Goal: Use online tool/utility: Utilize a website feature to perform a specific function

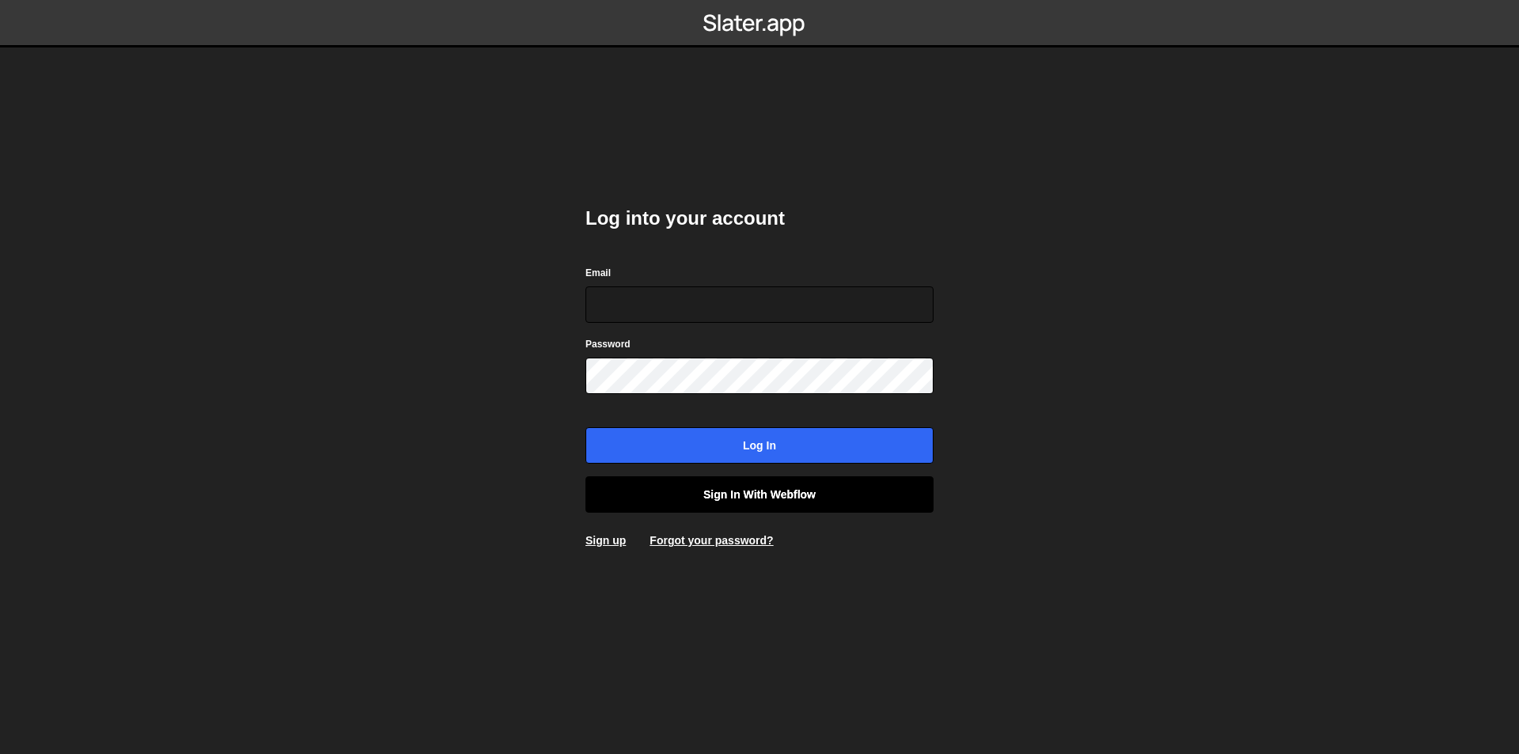
click at [732, 502] on link "Sign in with Webflow" at bounding box center [759, 494] width 348 height 36
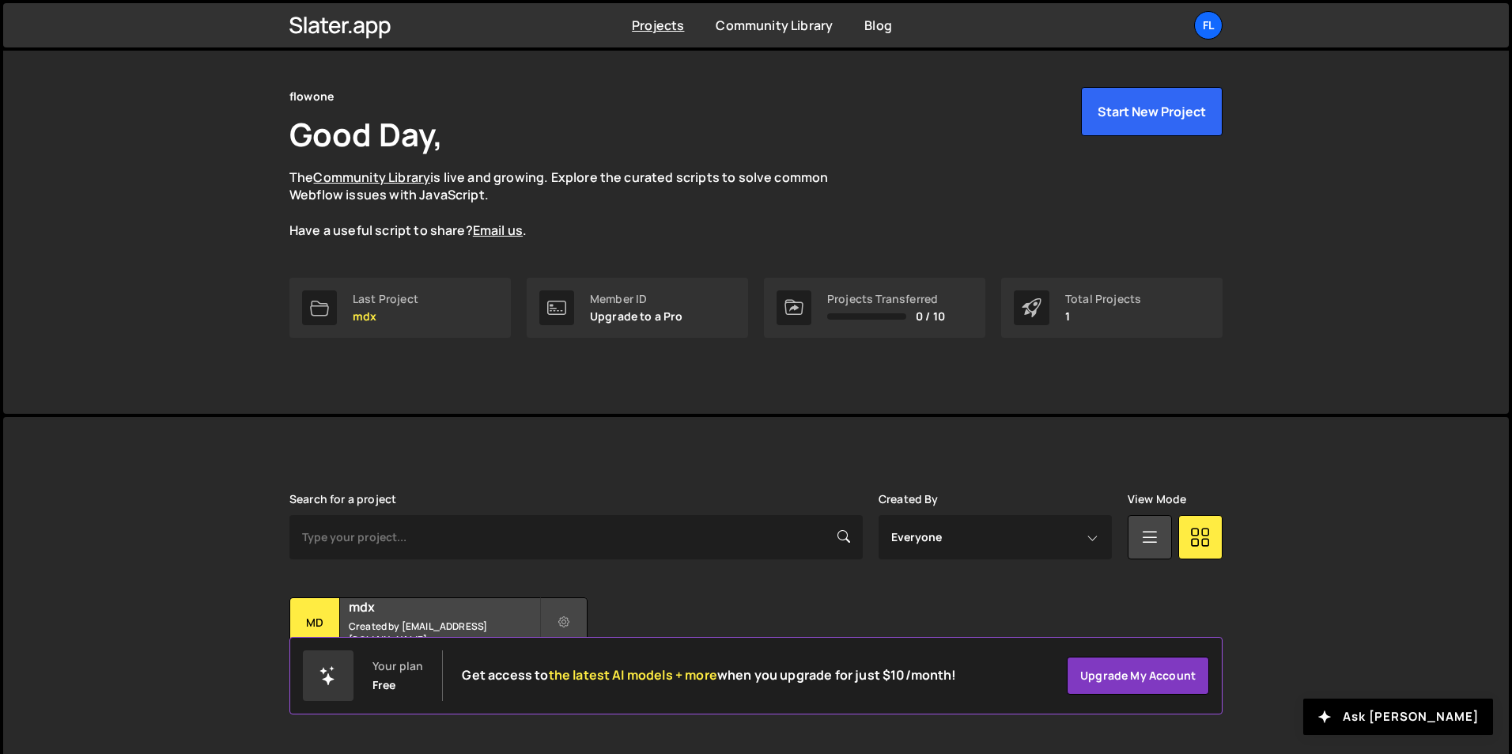
scroll to position [61, 0]
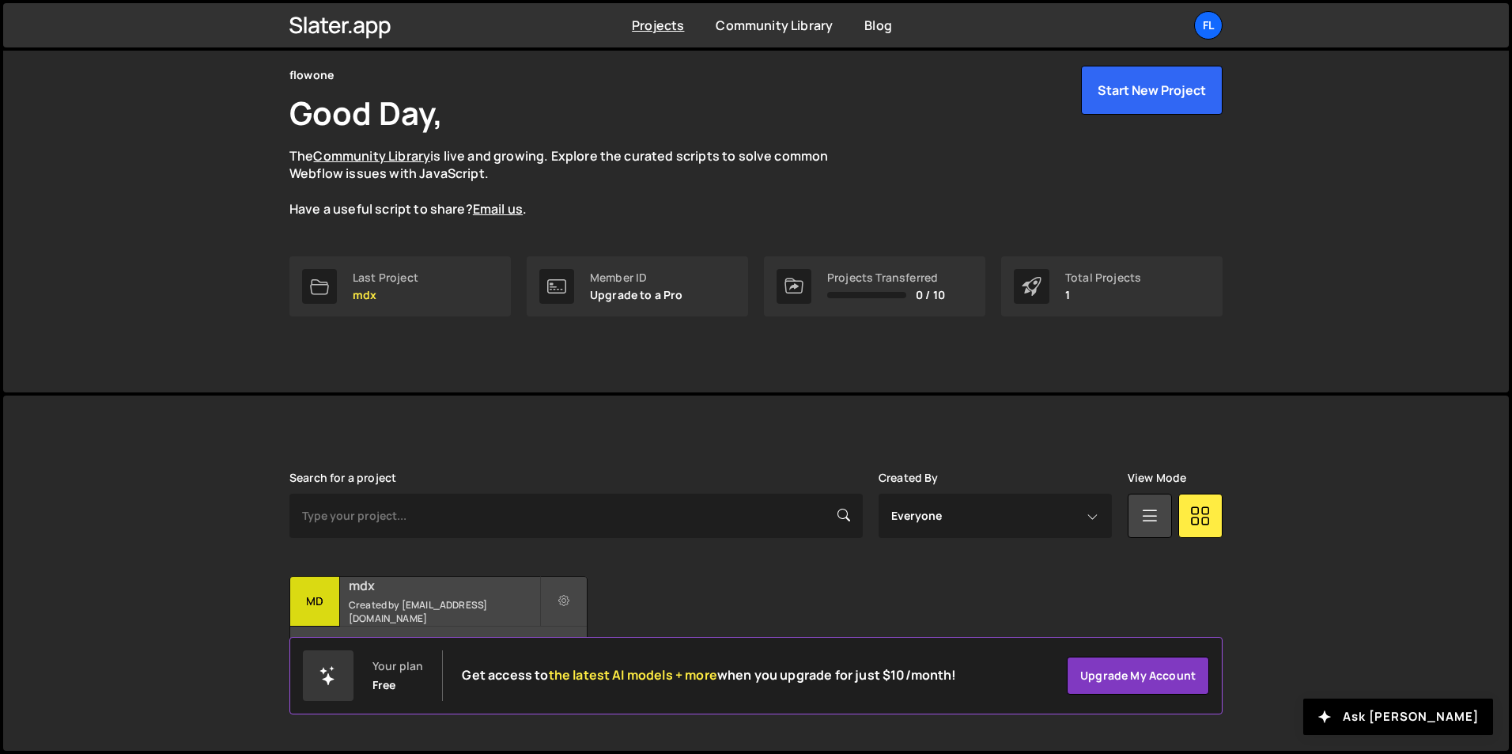
click at [403, 626] on div "31 pages, last updated by about [DATE]" at bounding box center [438, 649] width 297 height 47
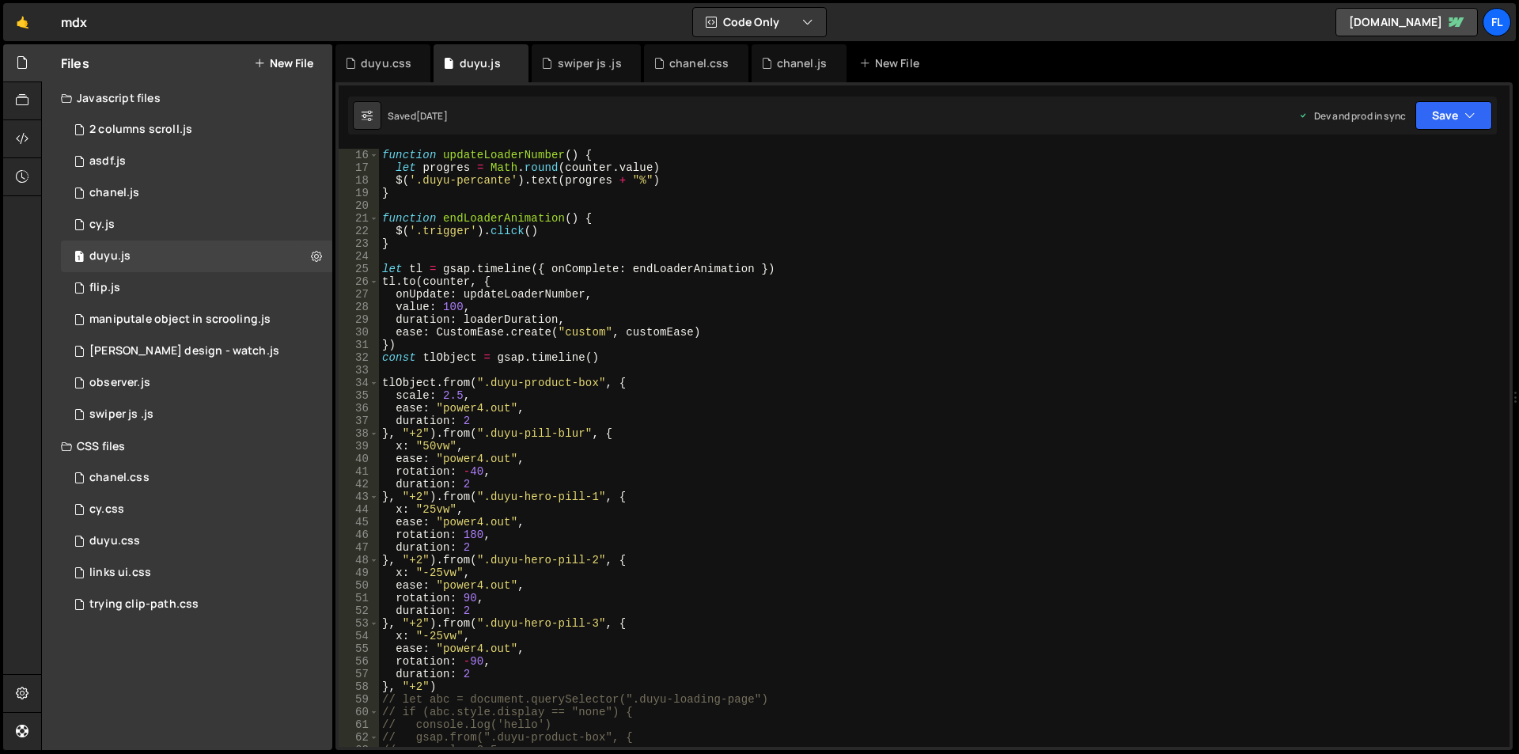
scroll to position [237, 0]
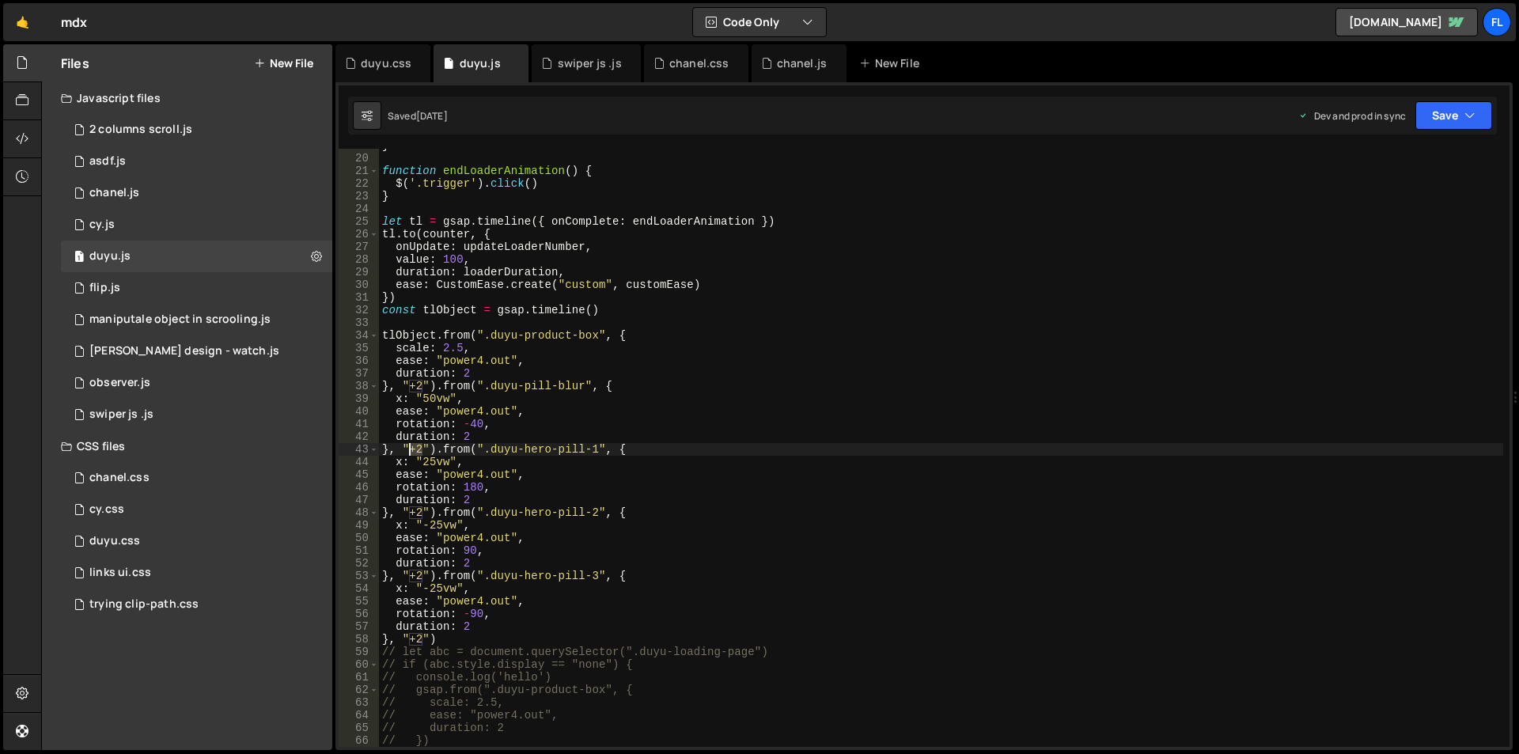
drag, startPoint x: 420, startPoint y: 449, endPoint x: 411, endPoint y: 449, distance: 8.7
click at [411, 449] on div "} function endLoaderAnimation ( ) { $ ( '.trigger' ) . click ( ) } let tl = gsa…" at bounding box center [941, 450] width 1124 height 623
drag, startPoint x: 421, startPoint y: 512, endPoint x: 410, endPoint y: 516, distance: 11.8
click at [410, 516] on div "} function endLoaderAnimation ( ) { $ ( '.trigger' ) . click ( ) } let tl = gsa…" at bounding box center [941, 450] width 1124 height 623
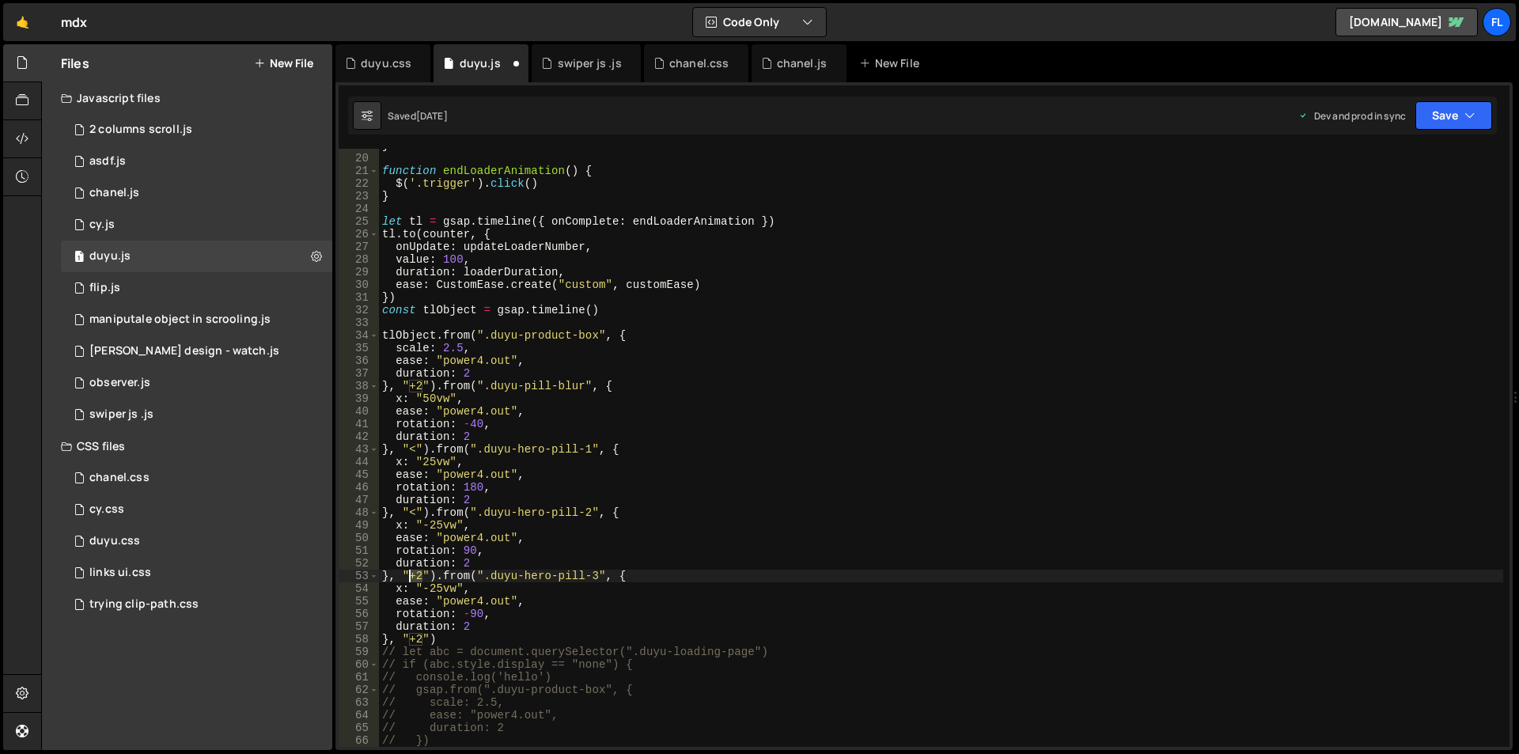
drag, startPoint x: 422, startPoint y: 579, endPoint x: 409, endPoint y: 578, distance: 12.7
click at [409, 578] on div "} function endLoaderAnimation ( ) { $ ( '.trigger' ) . click ( ) } let tl = gsa…" at bounding box center [941, 450] width 1124 height 623
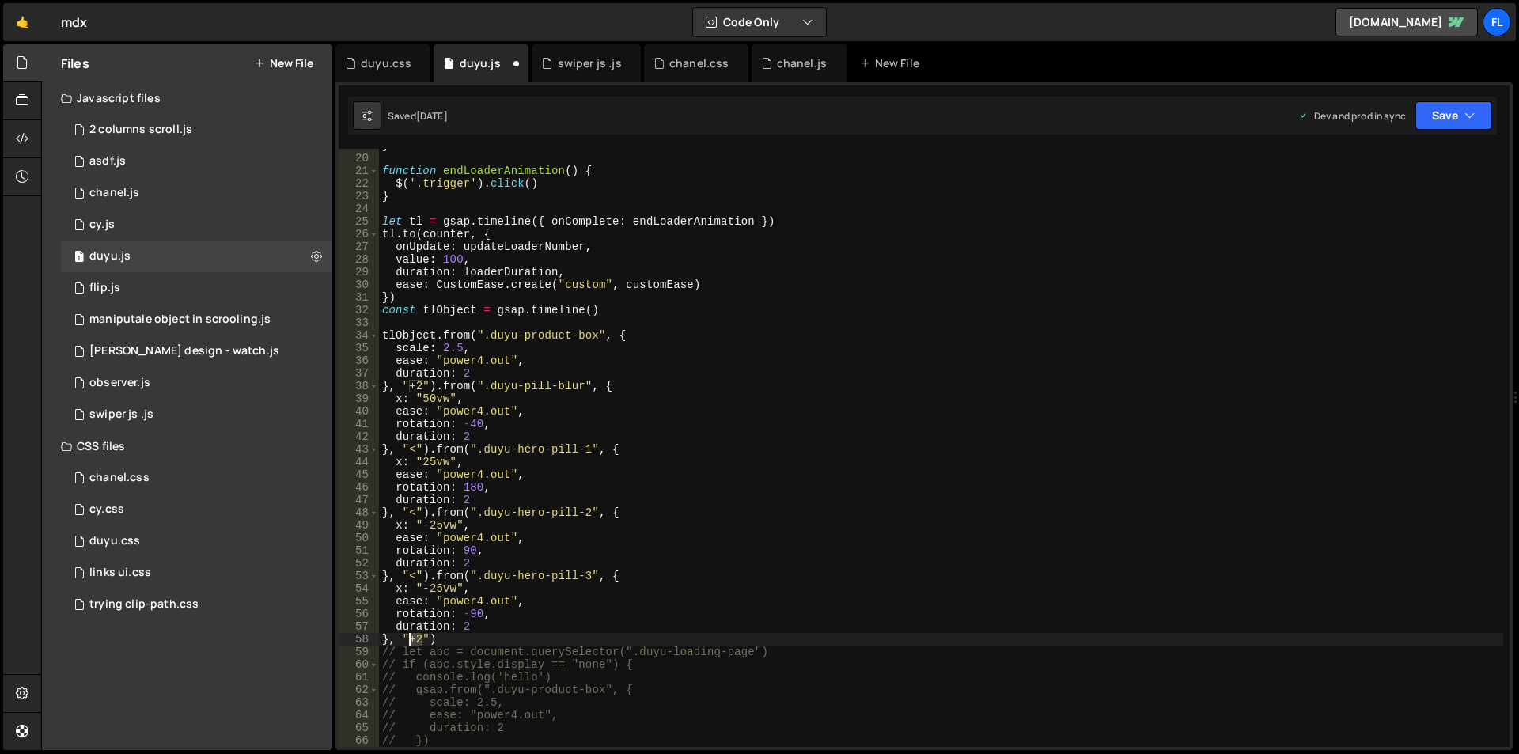
drag, startPoint x: 420, startPoint y: 641, endPoint x: 411, endPoint y: 641, distance: 9.5
click at [411, 641] on div "} function endLoaderAnimation ( ) { $ ( '.trigger' ) . click ( ) } let tl = gsa…" at bounding box center [941, 450] width 1124 height 623
drag, startPoint x: 463, startPoint y: 347, endPoint x: 451, endPoint y: 347, distance: 11.9
click at [451, 347] on div "} function endLoaderAnimation ( ) { $ ( '.trigger' ) . click ( ) } let tl = gsa…" at bounding box center [941, 450] width 1124 height 623
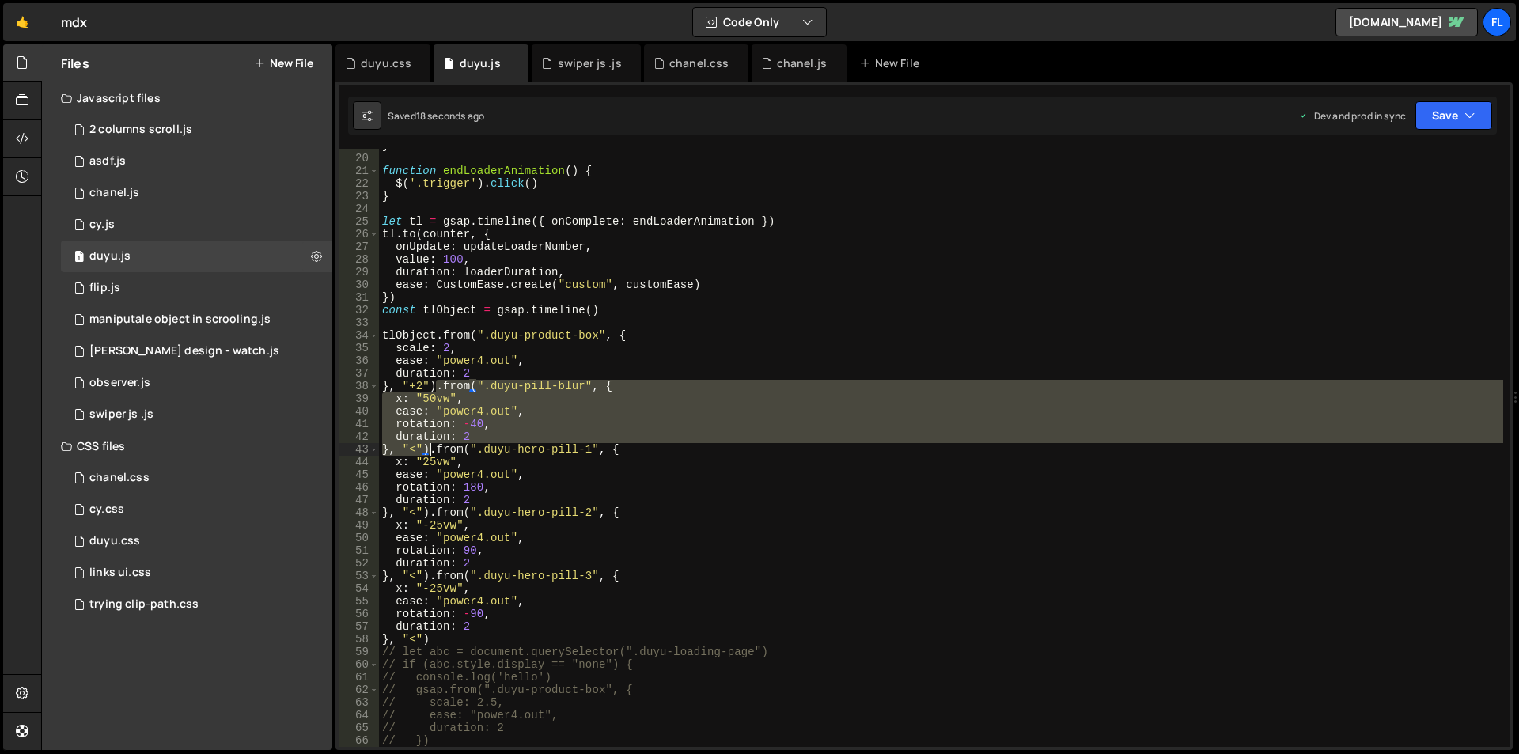
drag, startPoint x: 437, startPoint y: 384, endPoint x: 429, endPoint y: 444, distance: 59.8
click at [429, 444] on div "} function endLoaderAnimation ( ) { $ ( '.trigger' ) . click ( ) } let tl = gsa…" at bounding box center [941, 450] width 1124 height 623
click at [432, 388] on div "} function endLoaderAnimation ( ) { $ ( '.trigger' ) . click ( ) } let tl = gsa…" at bounding box center [941, 450] width 1124 height 623
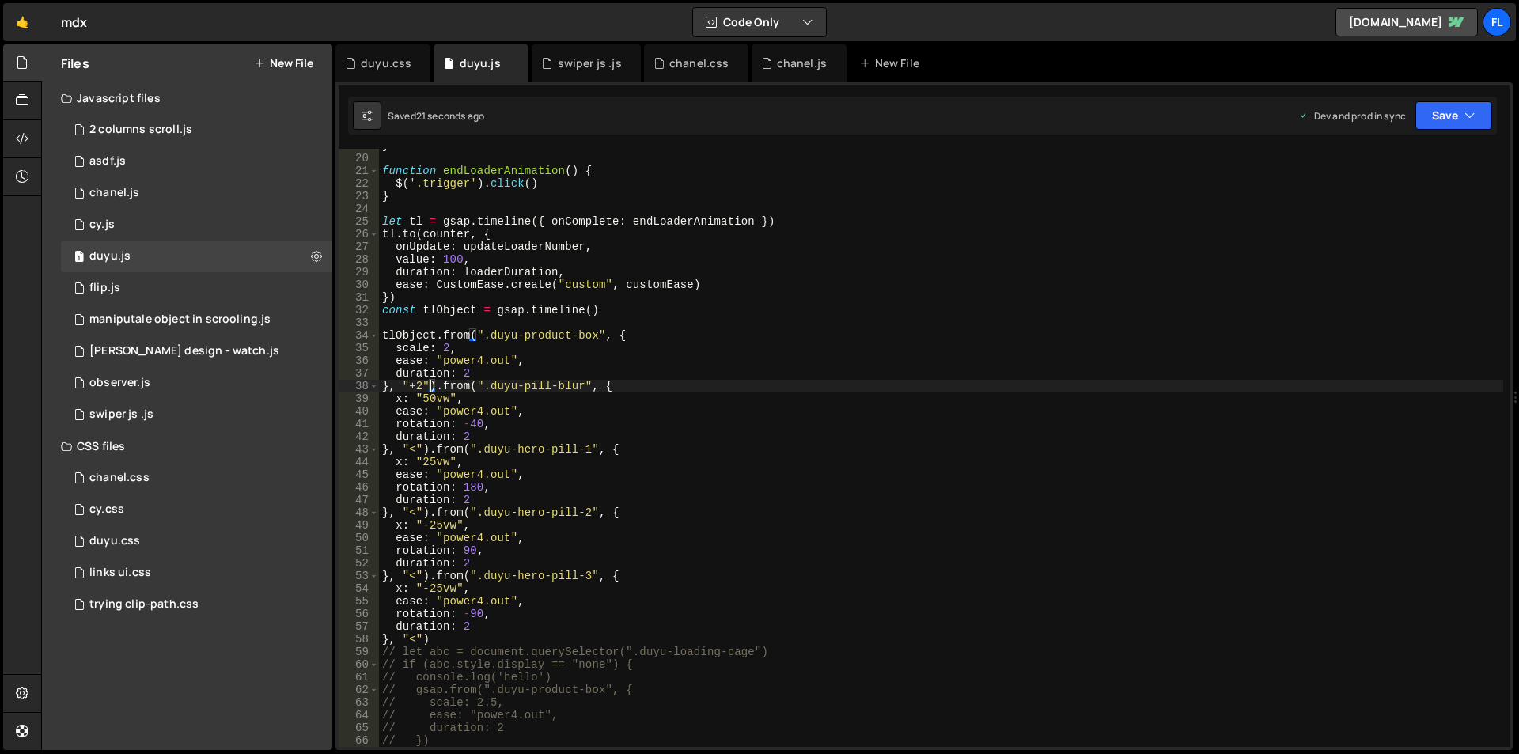
click at [436, 393] on div "} function endLoaderAnimation ( ) { $ ( '.trigger' ) . click ( ) } let tl = gsa…" at bounding box center [941, 450] width 1124 height 623
click at [437, 386] on div "} function endLoaderAnimation ( ) { $ ( '.trigger' ) . click ( ) } let tl = gsa…" at bounding box center [941, 450] width 1124 height 623
paste textarea "<"
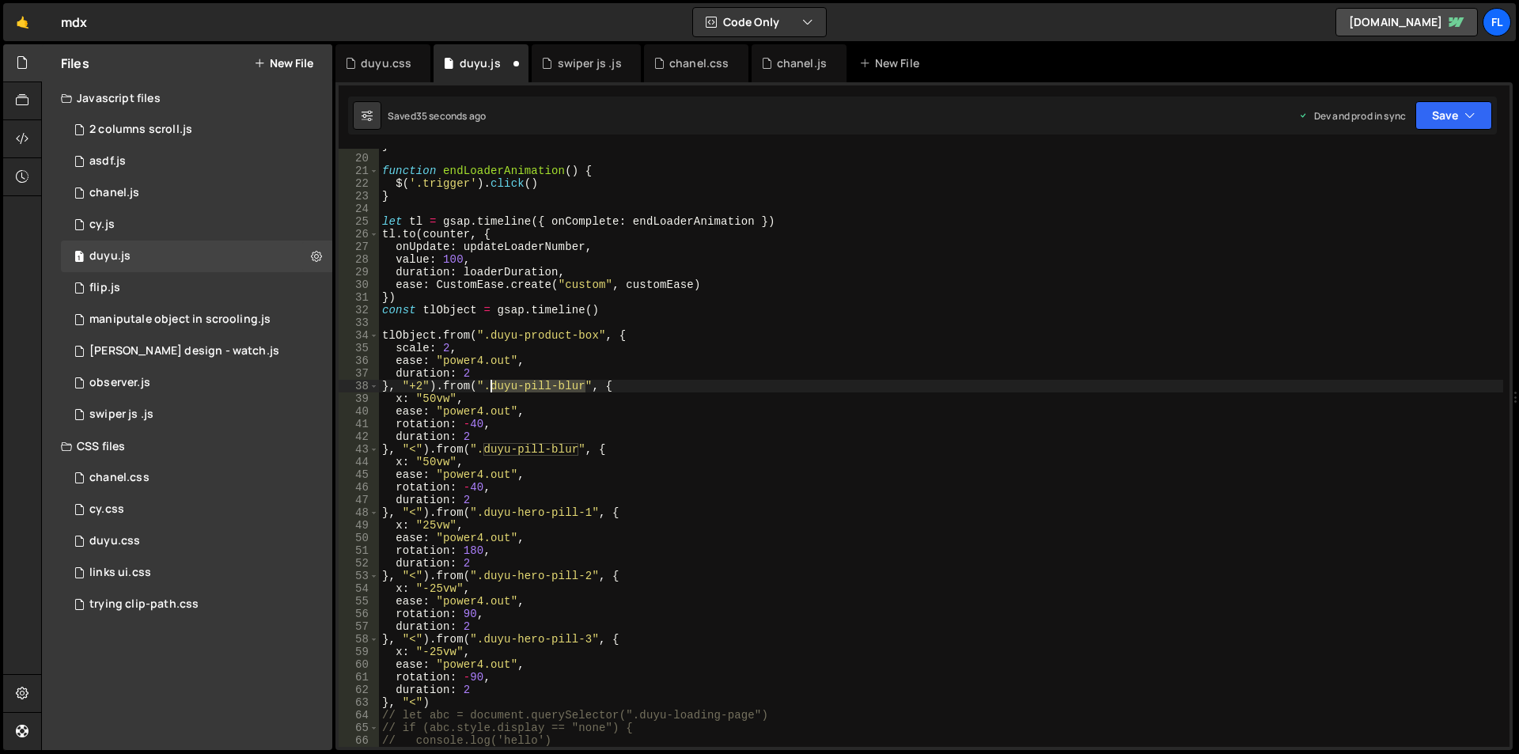
drag, startPoint x: 586, startPoint y: 386, endPoint x: 491, endPoint y: 387, distance: 94.9
click at [491, 387] on div "} function endLoaderAnimation ( ) { $ ( '.trigger' ) . click ( ) } let tl = gsa…" at bounding box center [941, 450] width 1124 height 623
paste textarea "hero-heade"
click at [458, 199] on div "} function endLoaderAnimation ( ) { $ ( '.trigger' ) . click ( ) } let tl = gsa…" at bounding box center [941, 450] width 1124 height 623
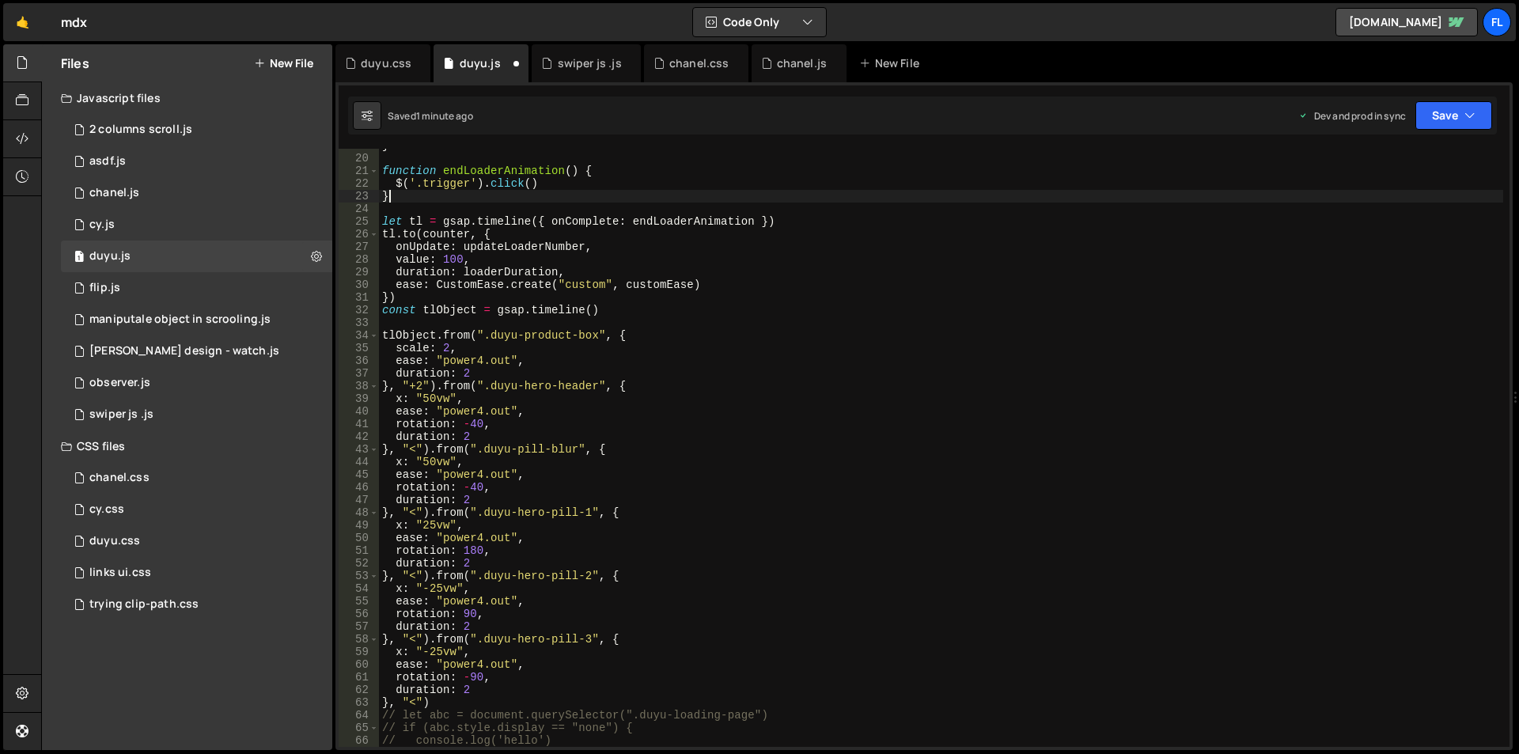
scroll to position [0, 0]
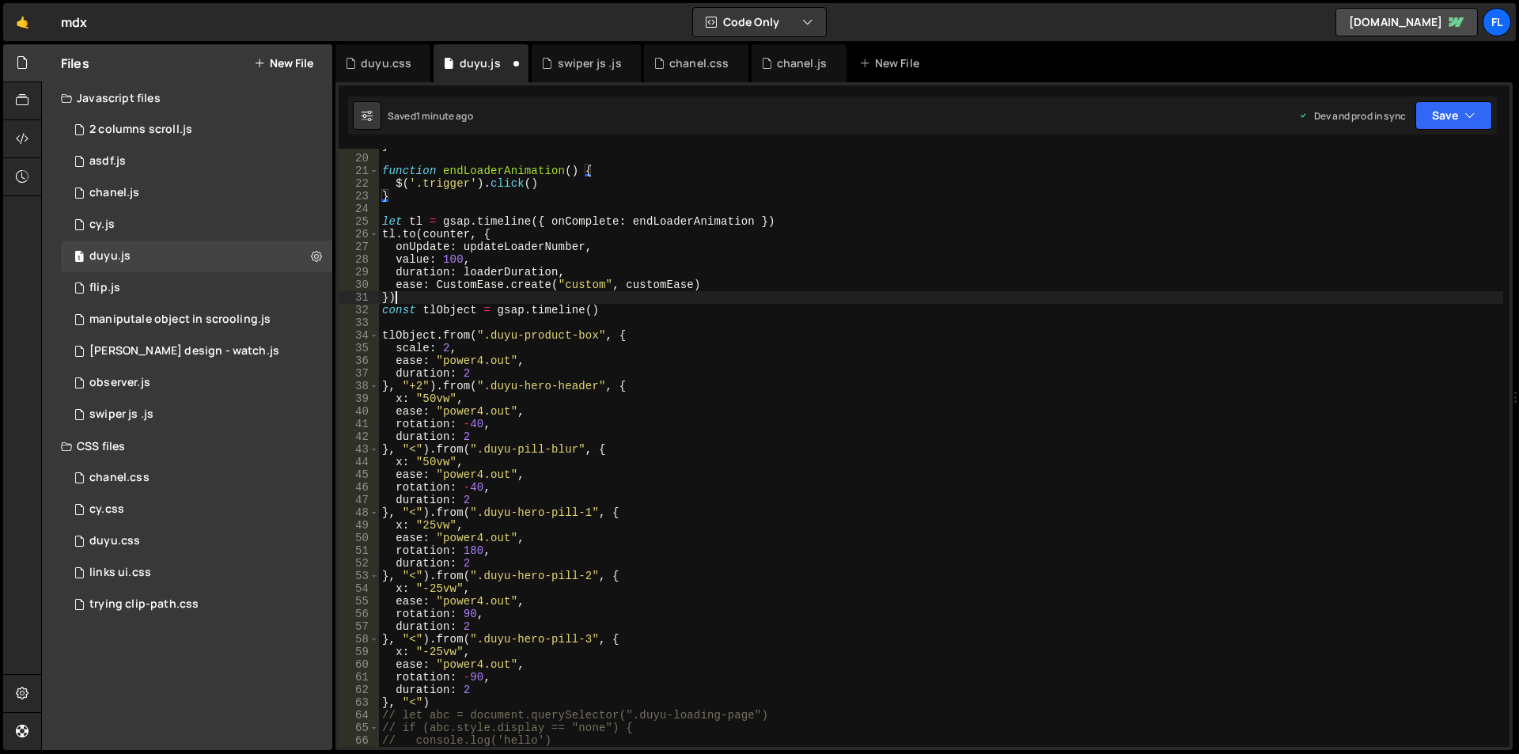
click at [468, 299] on div "} function endLoaderAnimation ( ) { $ ( '.trigger' ) . click ( ) } let tl = gsa…" at bounding box center [941, 450] width 1124 height 623
type textarea "})"
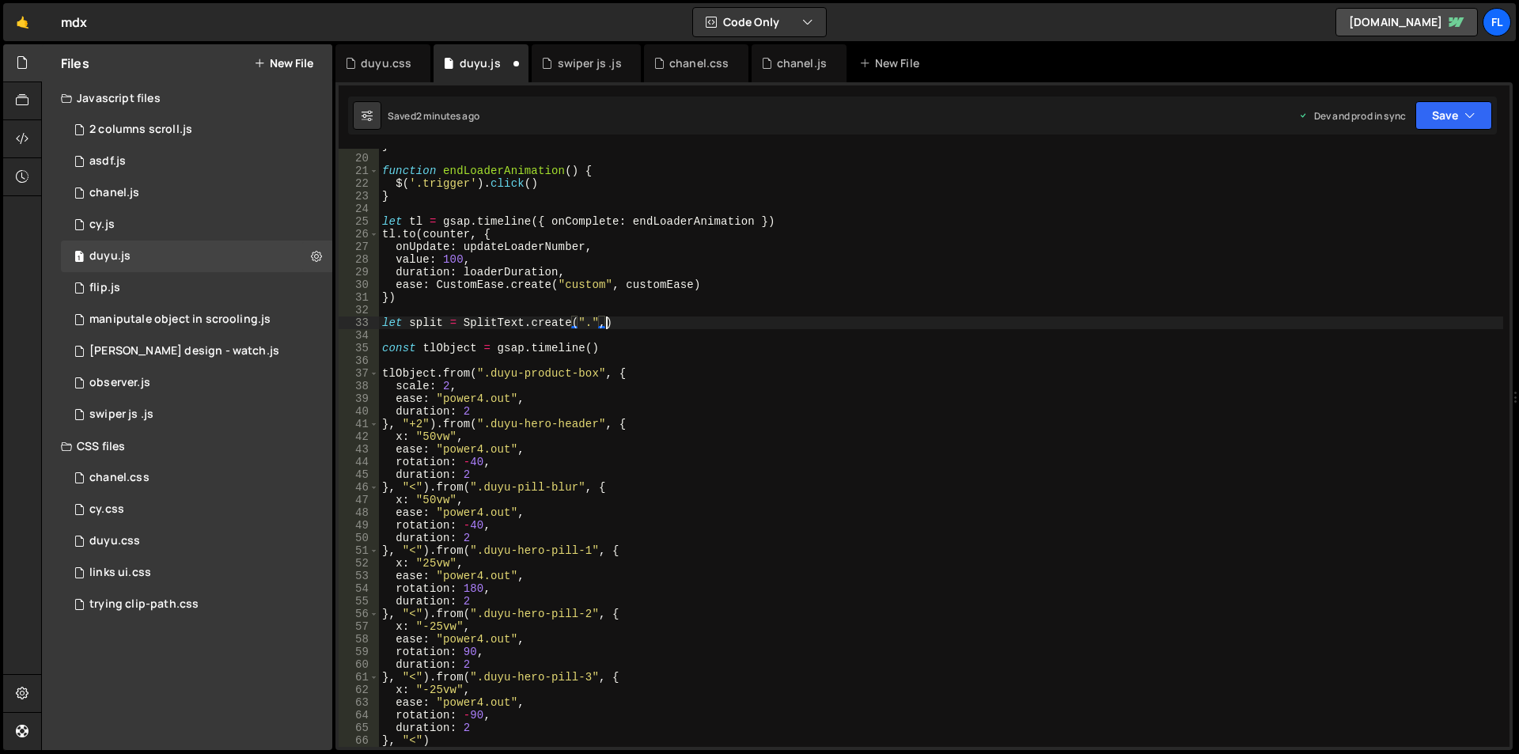
scroll to position [0, 16]
type textarea "let split = SplitText.create(".", {)"
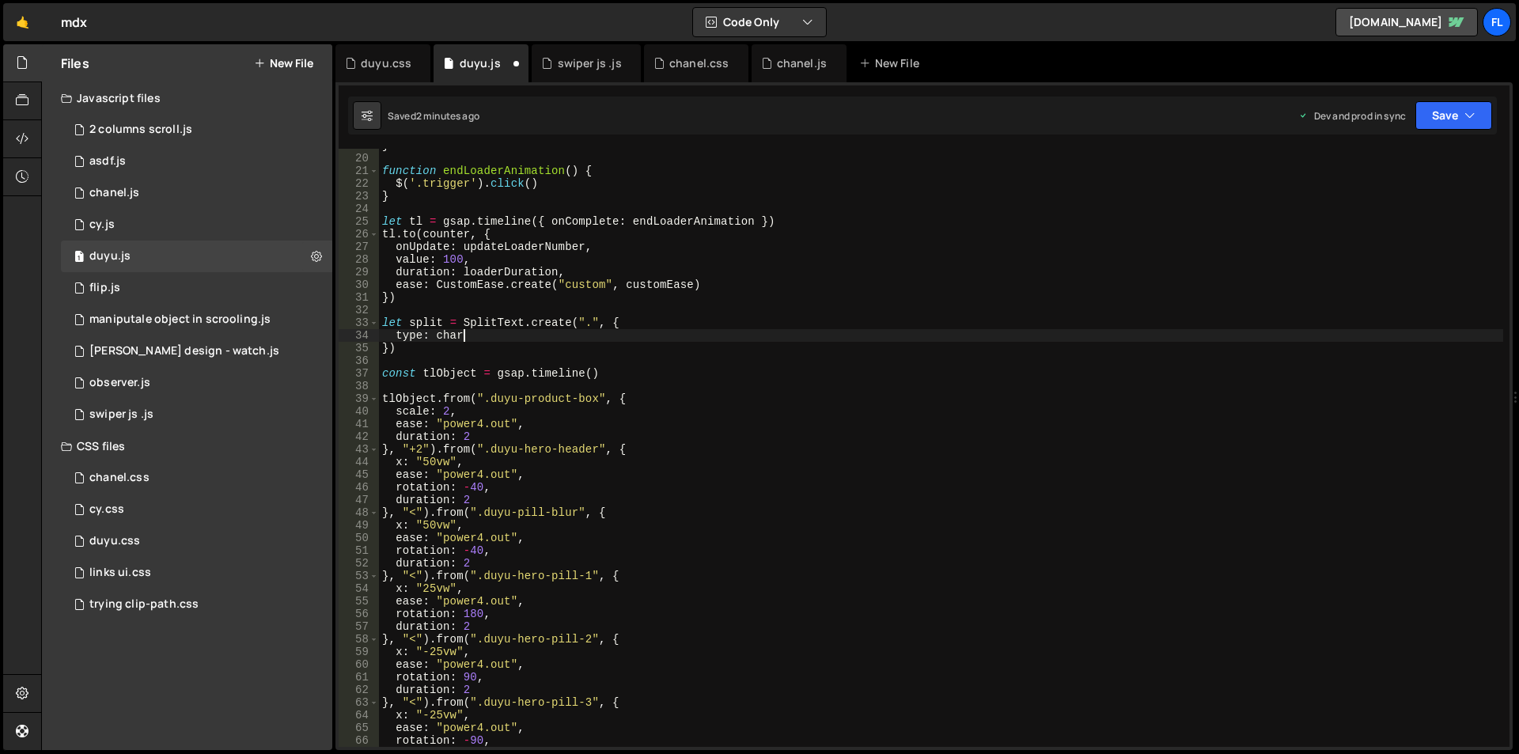
scroll to position [0, 5]
click at [446, 332] on div "} function endLoaderAnimation ( ) { $ ( '.trigger' ) . click ( ) } let tl = gsa…" at bounding box center [941, 450] width 1124 height 623
click at [486, 339] on div "} function endLoaderAnimation ( ) { $ ( '.trigger' ) . click ( ) } let tl = gsa…" at bounding box center [941, 450] width 1124 height 623
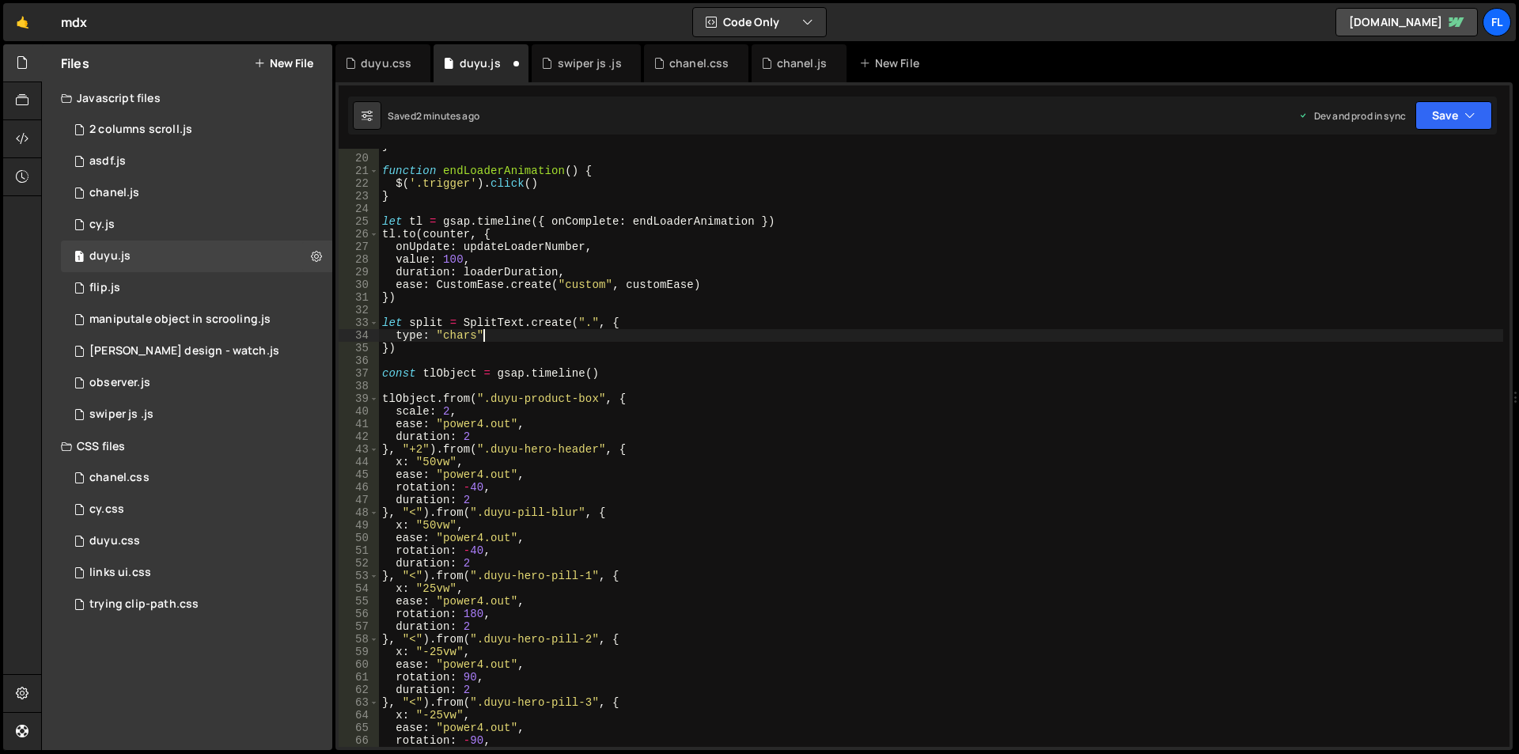
click at [433, 327] on div "} function endLoaderAnimation ( ) { $ ( '.trigger' ) . click ( ) } let tl = gsa…" at bounding box center [941, 450] width 1124 height 623
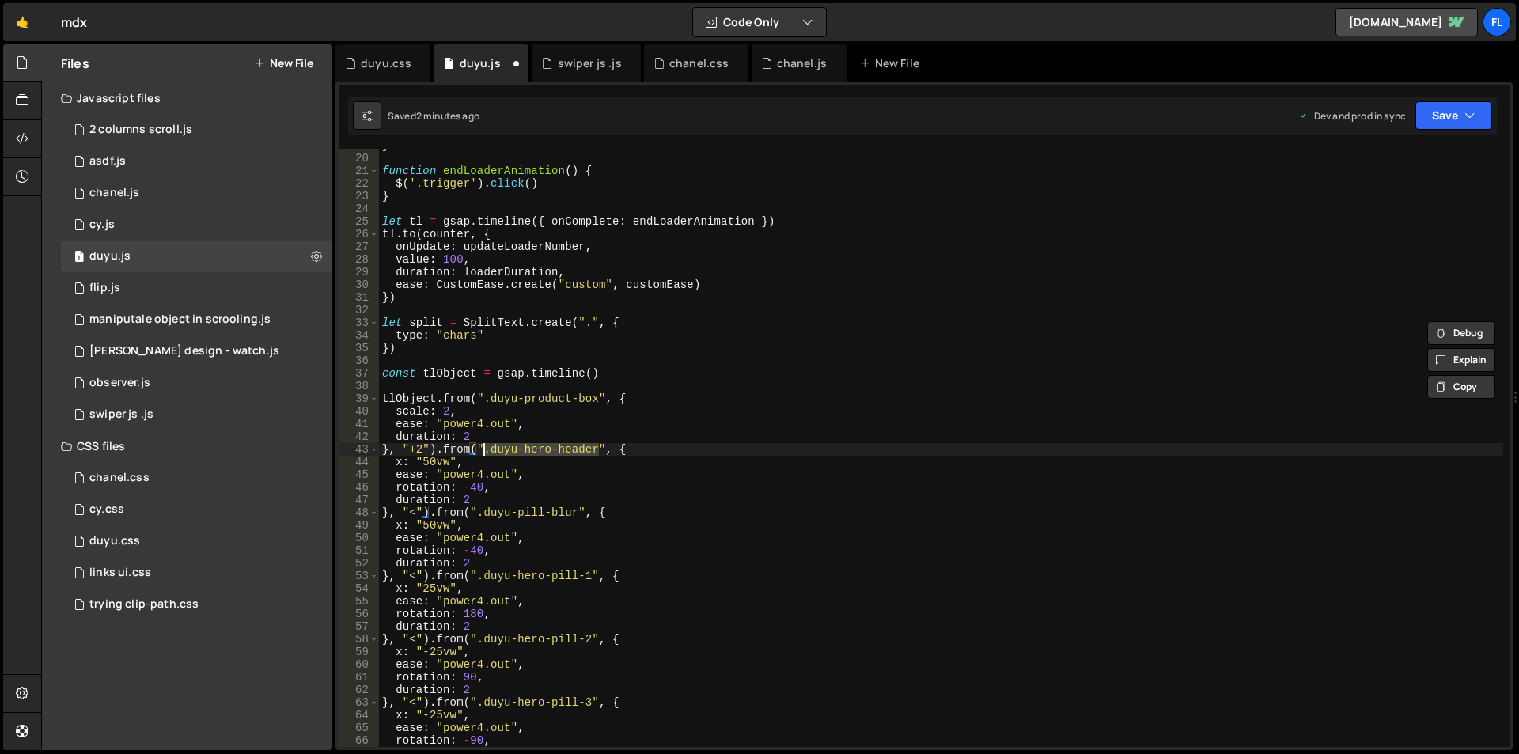
drag, startPoint x: 598, startPoint y: 445, endPoint x: 482, endPoint y: 447, distance: 115.5
click at [482, 447] on div "} function endLoaderAnimation ( ) { $ ( '.trigger' ) . click ( ) } let tl = gsa…" at bounding box center [941, 450] width 1124 height 623
paste textarea "split"
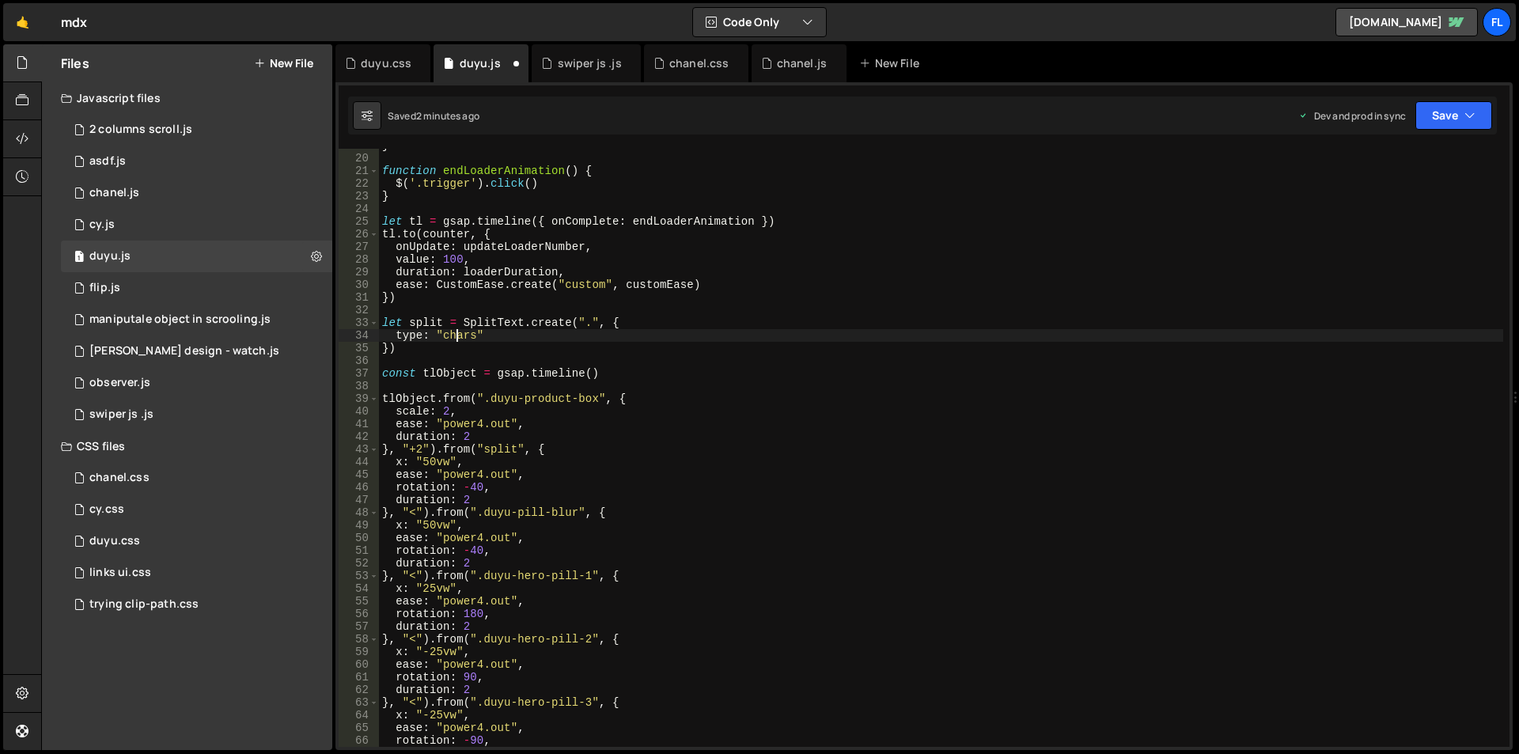
click at [456, 331] on div "} function endLoaderAnimation ( ) { $ ( '.trigger' ) . click ( ) } let tl = gsa…" at bounding box center [941, 450] width 1124 height 623
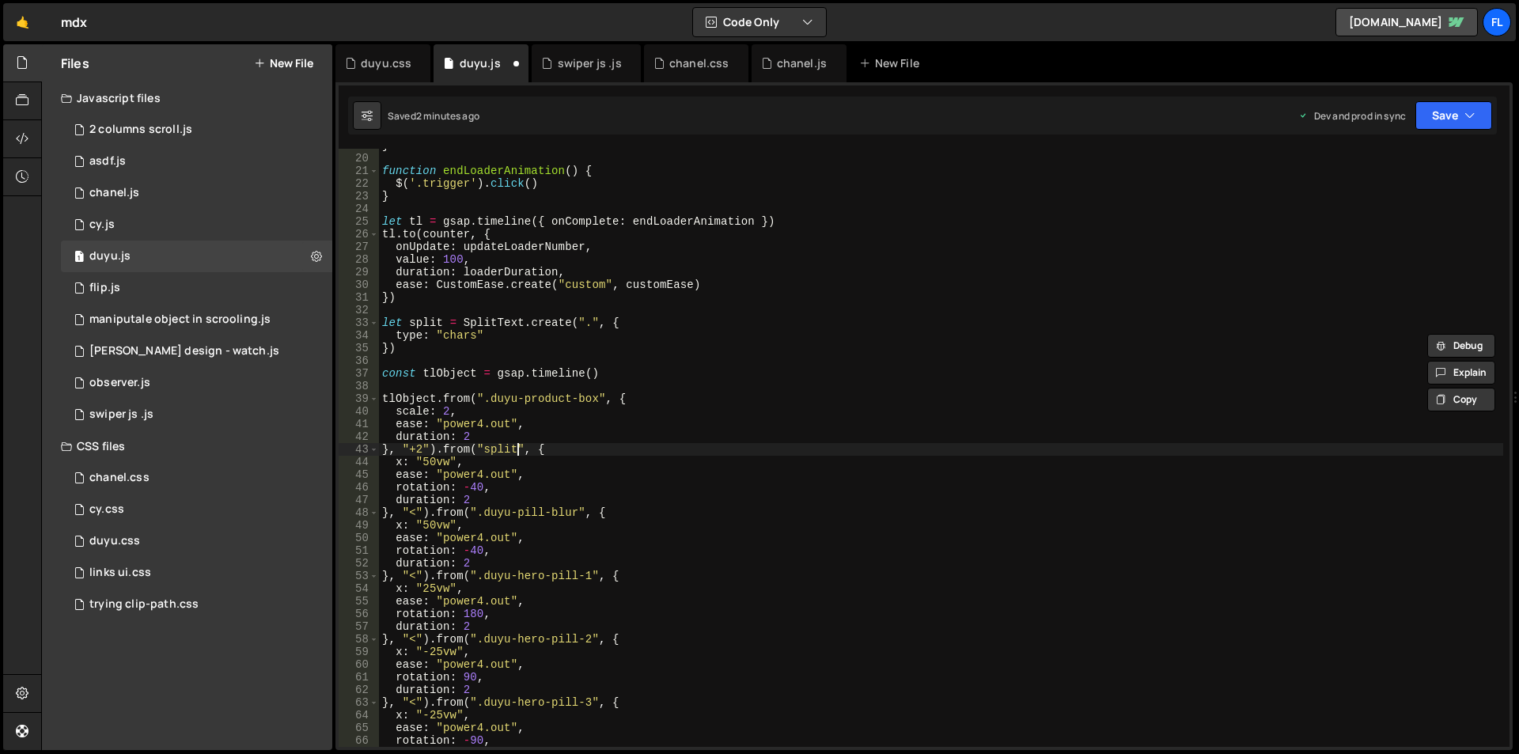
click at [518, 448] on div "} function endLoaderAnimation ( ) { $ ( '.trigger' ) . click ( ) } let tl = gsa…" at bounding box center [941, 450] width 1124 height 623
paste textarea "chars"
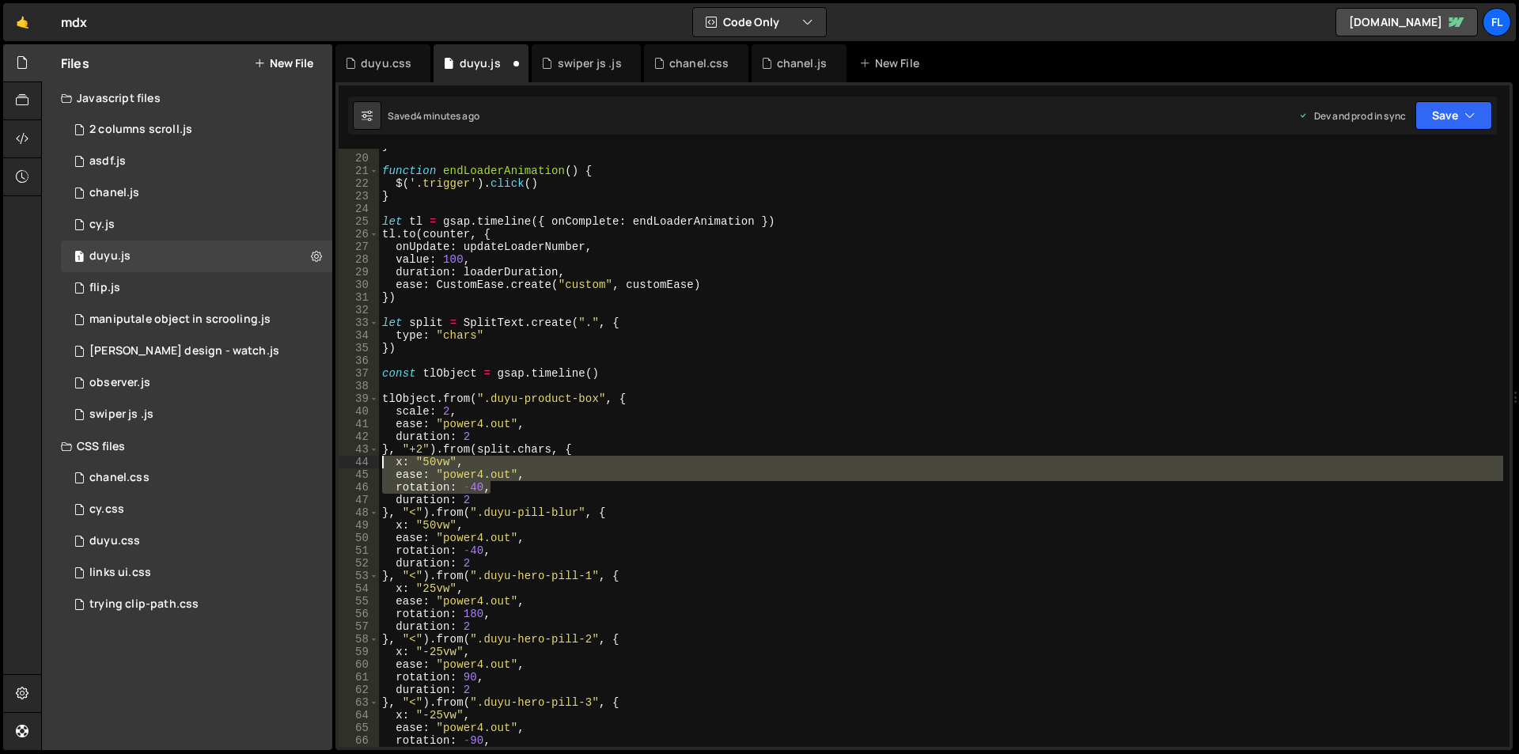
drag, startPoint x: 492, startPoint y: 486, endPoint x: 369, endPoint y: 463, distance: 125.7
click at [369, 463] on div "}, "+2").from(split.chars, { 19 20 21 22 23 24 25 26 27 28 29 30 31 32 33 34 35…" at bounding box center [924, 448] width 1171 height 598
type textarea "x: "50vw", ease: "power4.out","
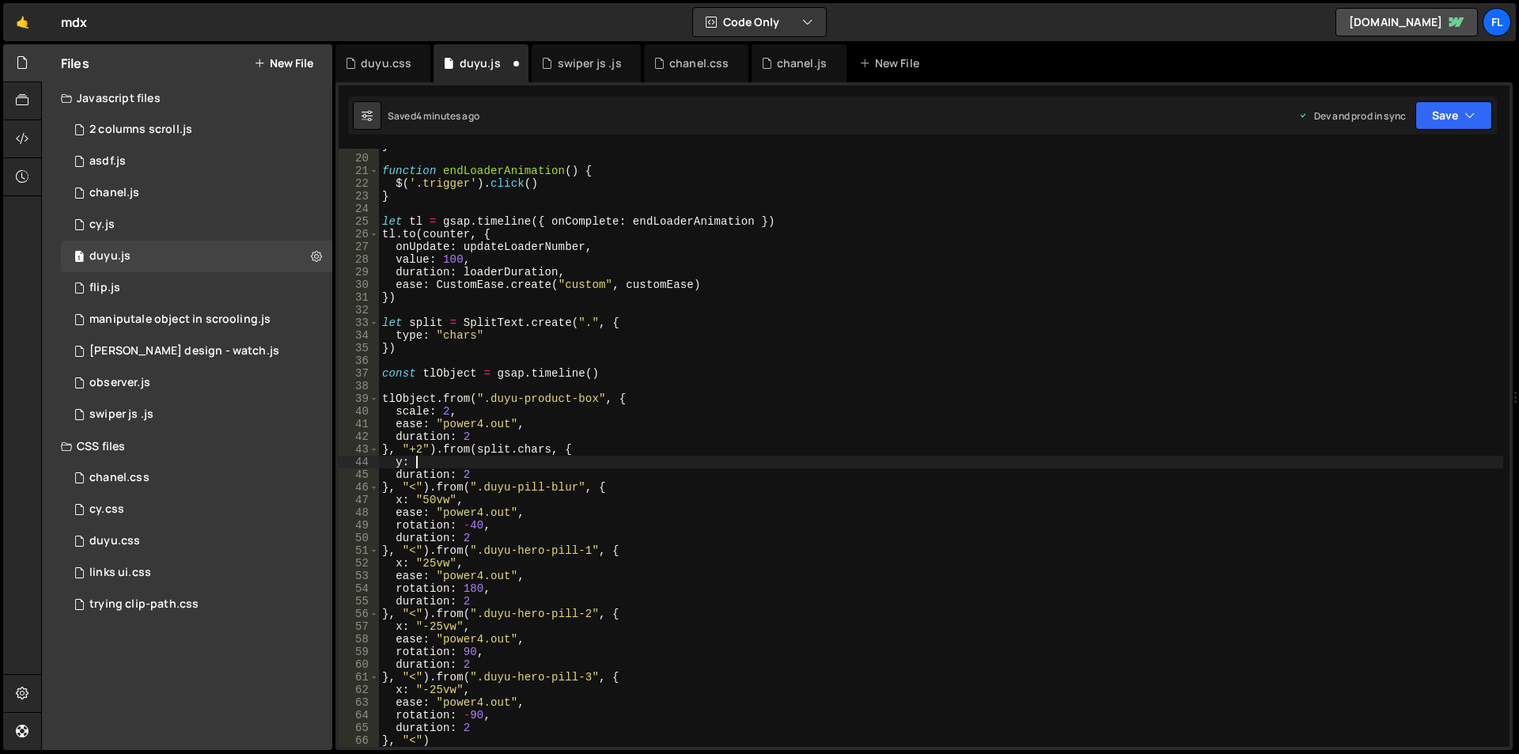
scroll to position [0, 2]
type textarea "y: 100,"
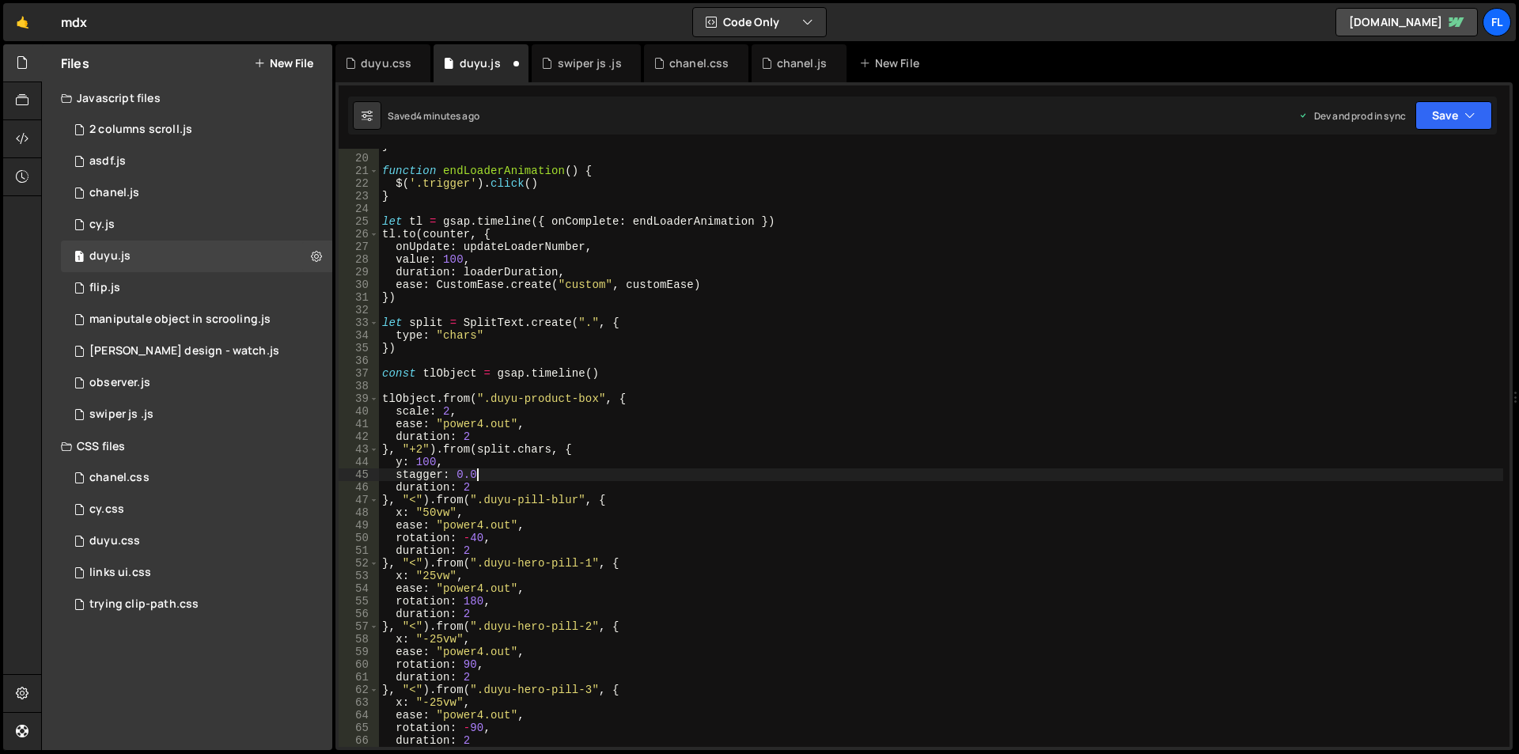
scroll to position [0, 6]
click at [775, 592] on div "} function endLoaderAnimation ( ) { $ ( '.trigger' ) . click ( ) } let tl = gsa…" at bounding box center [941, 450] width 1124 height 623
click at [486, 472] on div "} function endLoaderAnimation ( ) { $ ( '.trigger' ) . click ( ) } let tl = gsa…" at bounding box center [941, 450] width 1124 height 623
click at [589, 320] on div "} function endLoaderAnimation ( ) { $ ( '.trigger' ) . click ( ) } let tl = gsa…" at bounding box center [941, 450] width 1124 height 623
paste textarea "duyu-hero-header"
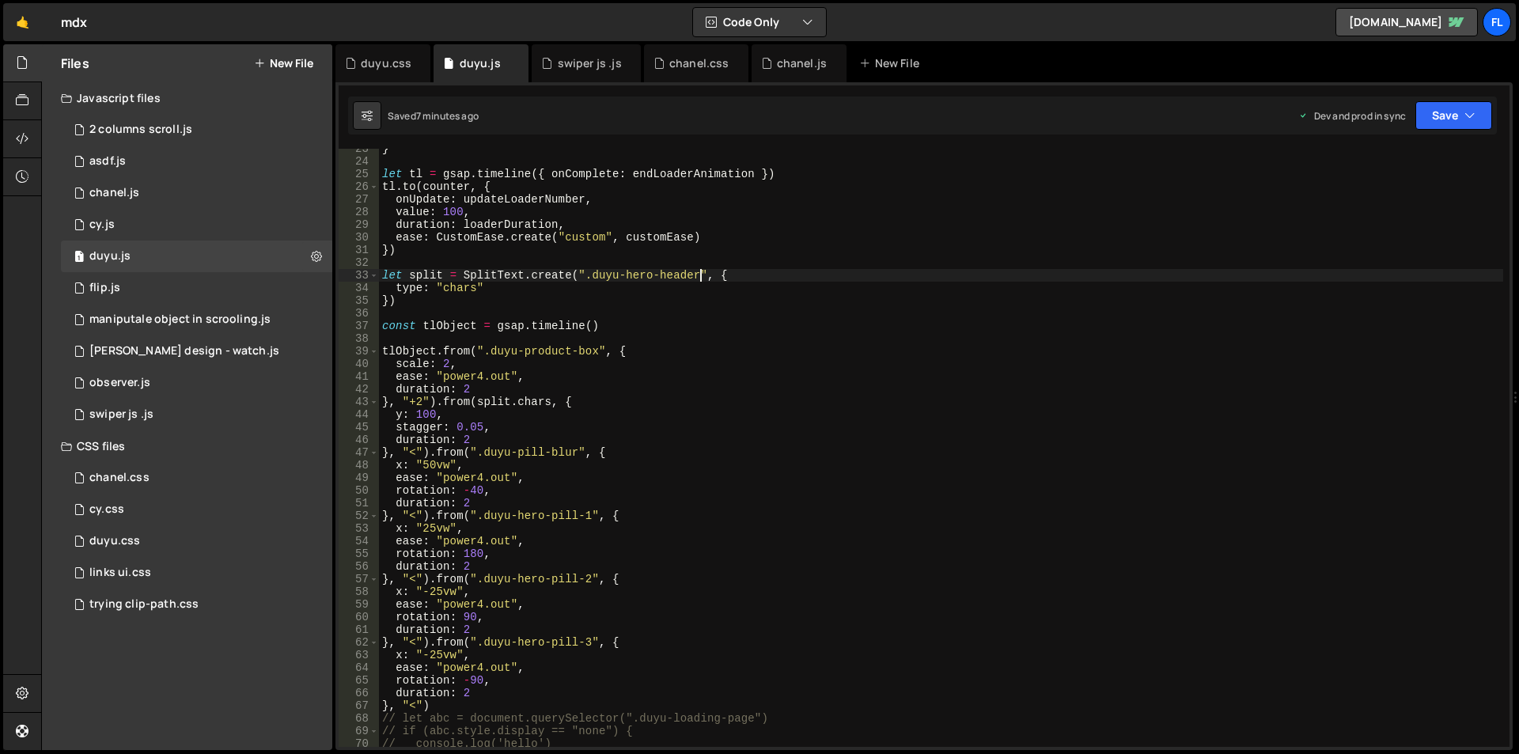
scroll to position [285, 0]
drag, startPoint x: 482, startPoint y: 425, endPoint x: 470, endPoint y: 425, distance: 12.7
click at [470, 425] on div "} let tl = gsap . timeline ({ onComplete : endLoaderAnimation }) tl . to ( coun…" at bounding box center [941, 453] width 1124 height 623
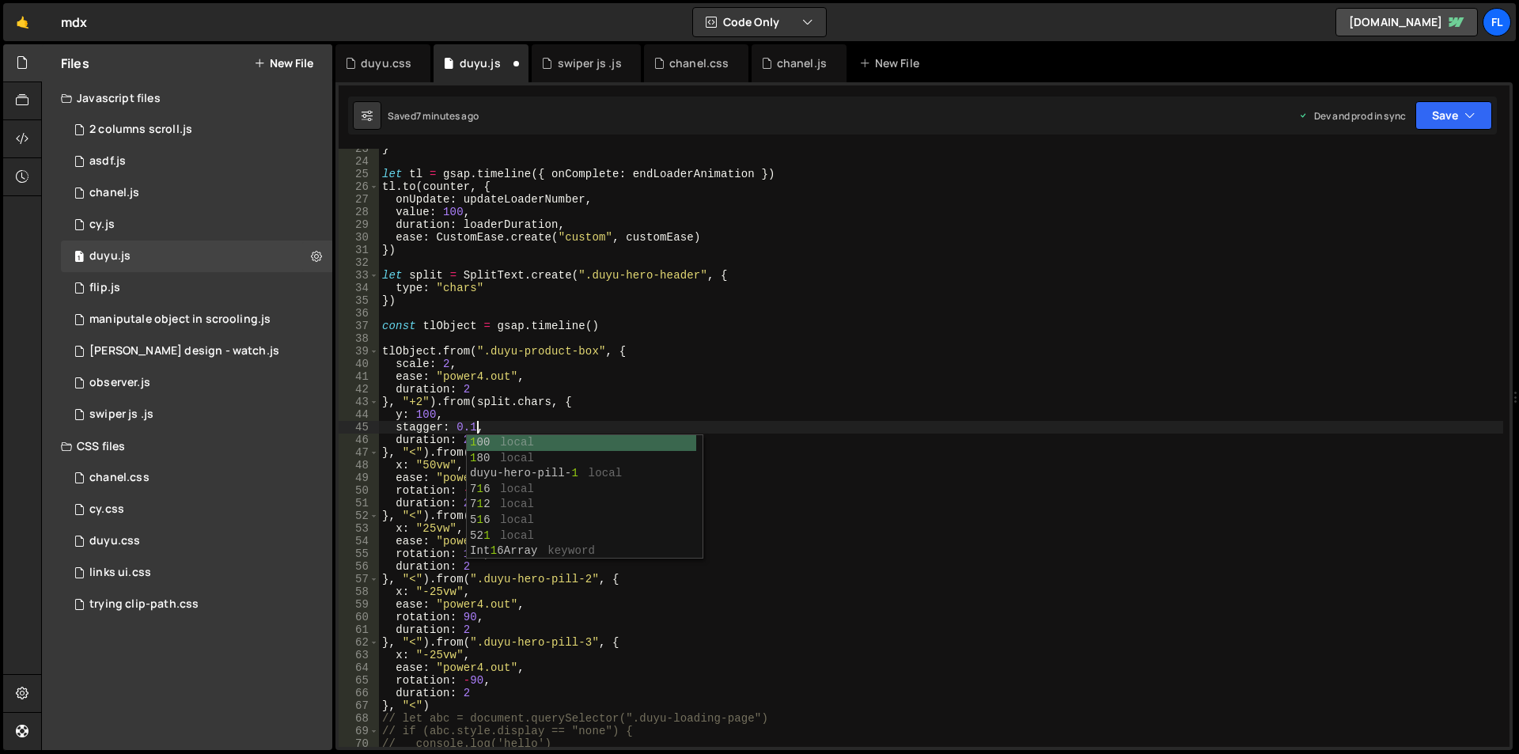
click at [683, 424] on div "} let tl = gsap . timeline ({ onComplete : endLoaderAnimation }) tl . to ( coun…" at bounding box center [941, 453] width 1124 height 623
click at [433, 412] on div "} let tl = gsap . timeline ({ onComplete : endLoaderAnimation }) tl . to ( coun…" at bounding box center [941, 453] width 1124 height 623
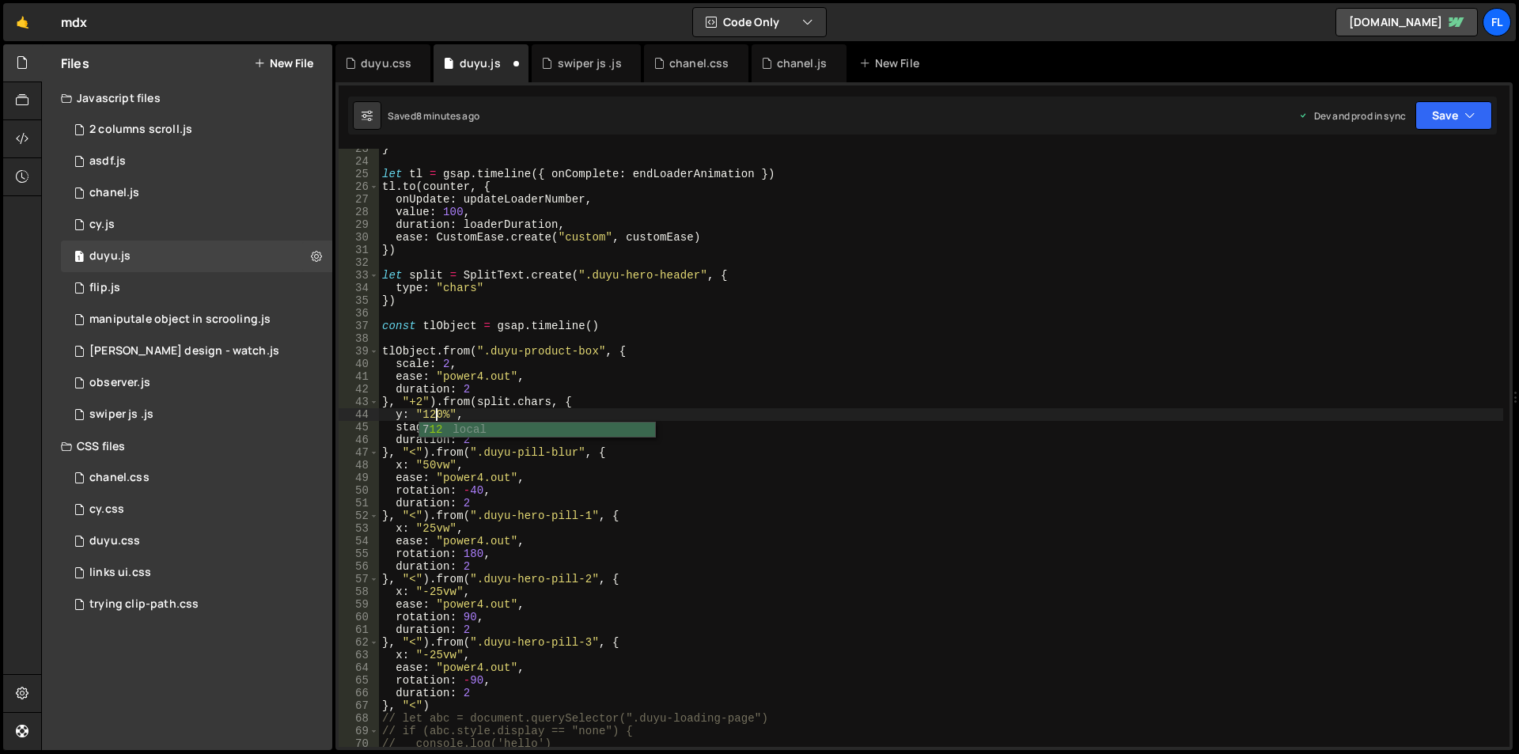
scroll to position [0, 4]
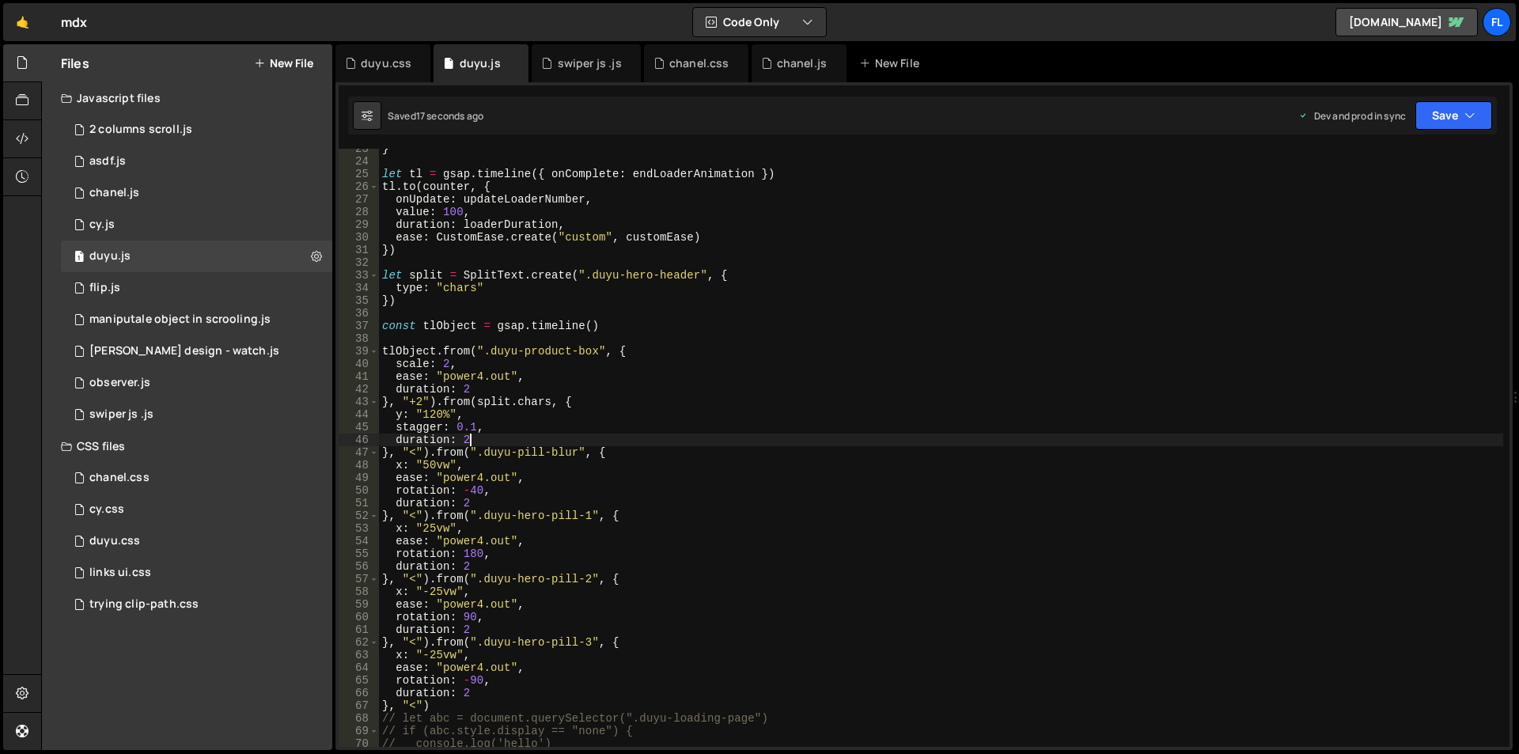
click at [464, 441] on div "} let tl = gsap . timeline ({ onComplete : endLoaderAnimation }) tl . to ( coun…" at bounding box center [941, 453] width 1124 height 623
drag, startPoint x: 484, startPoint y: 436, endPoint x: 467, endPoint y: 437, distance: 16.6
click at [467, 437] on div "} let tl = gsap . timeline ({ onComplete : endLoaderAnimation }) tl . to ( coun…" at bounding box center [941, 453] width 1124 height 623
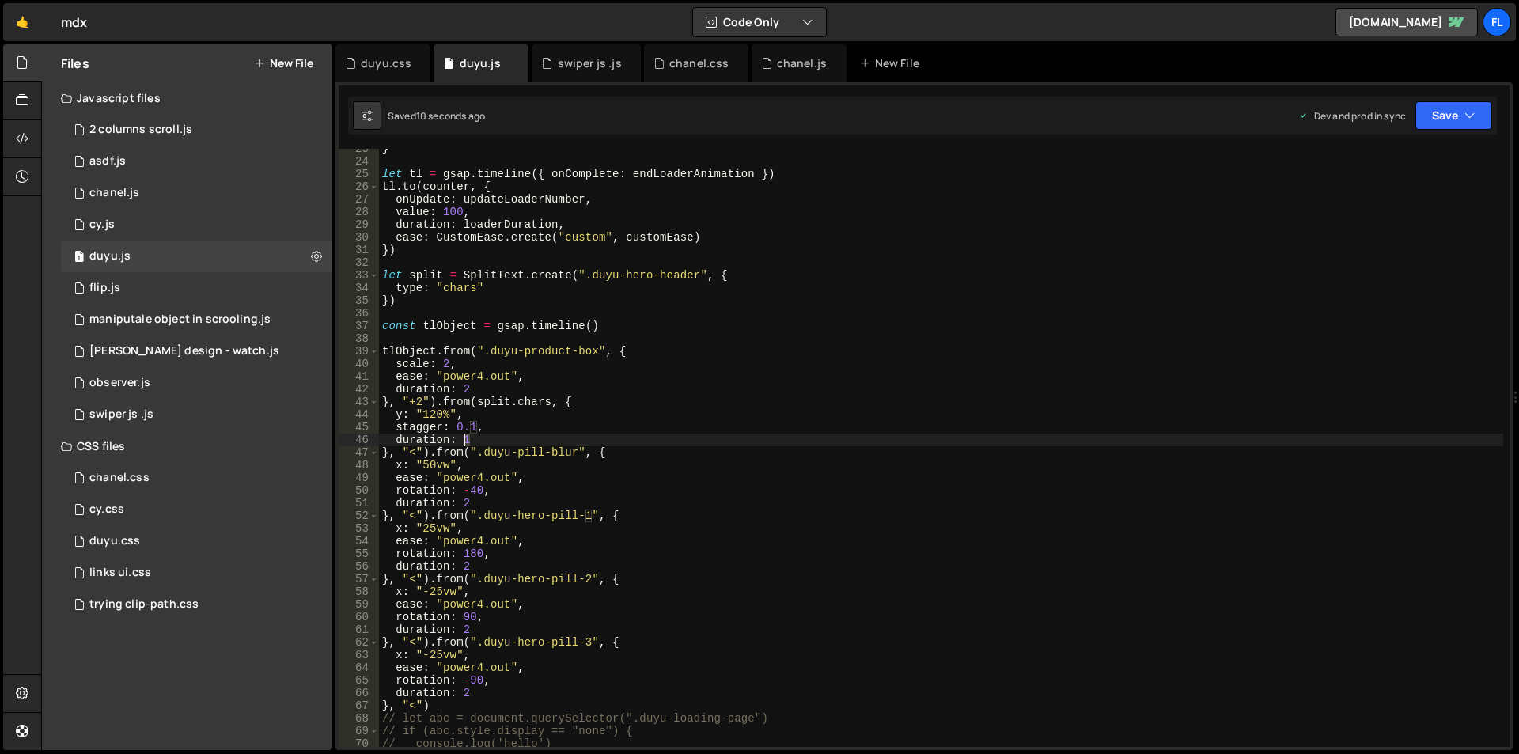
click at [464, 435] on div "} let tl = gsap . timeline ({ onComplete : endLoaderAnimation }) tl . to ( coun…" at bounding box center [941, 453] width 1124 height 623
click at [474, 426] on div "} let tl = gsap . timeline ({ onComplete : endLoaderAnimation }) tl . to ( coun…" at bounding box center [941, 453] width 1124 height 623
click at [470, 426] on div "} let tl = gsap . timeline ({ onComplete : endLoaderAnimation }) tl . to ( coun…" at bounding box center [941, 453] width 1124 height 623
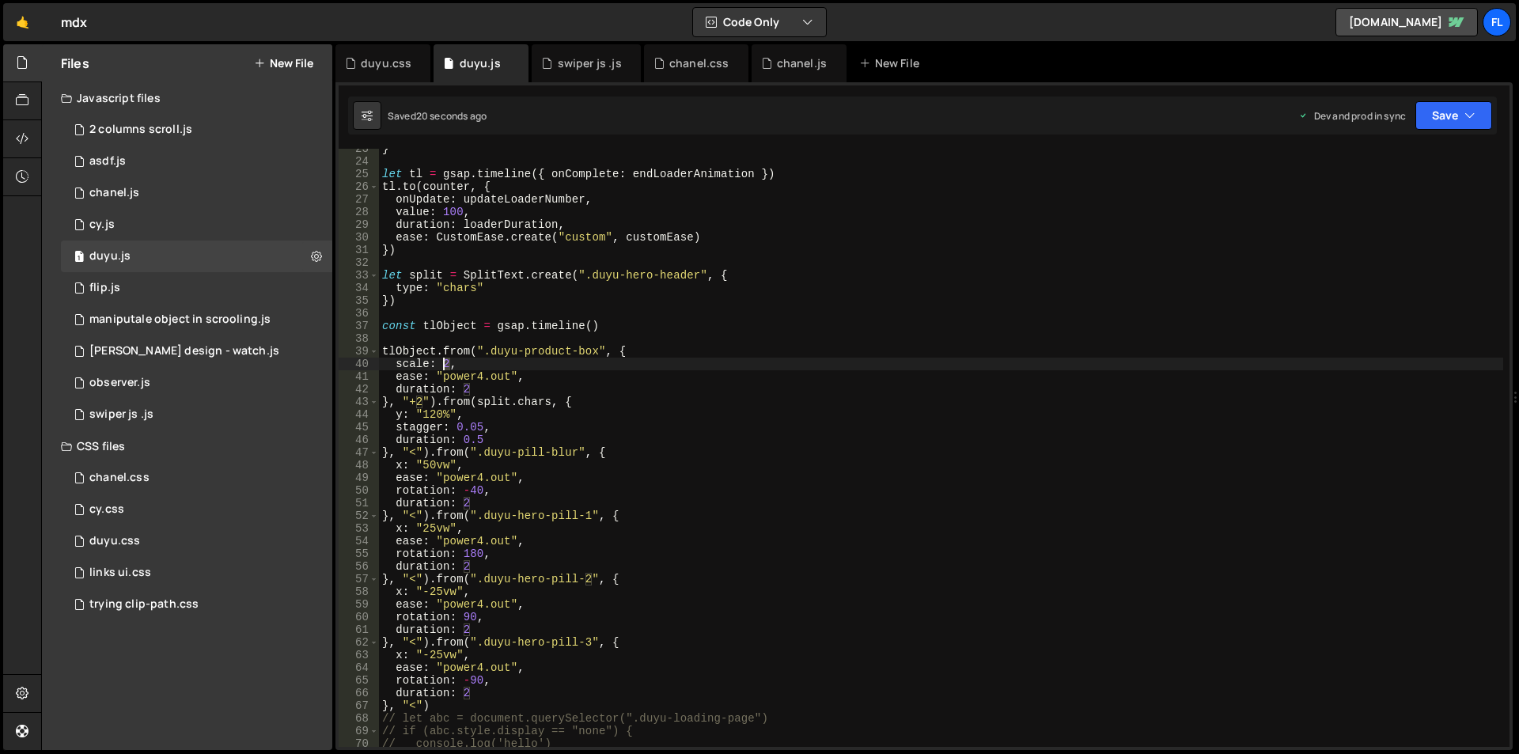
drag, startPoint x: 450, startPoint y: 364, endPoint x: 441, endPoint y: 364, distance: 8.7
click at [441, 364] on div "} let tl = gsap . timeline ({ onComplete : endLoaderAnimation }) tl . to ( coun…" at bounding box center [941, 453] width 1124 height 623
type textarea "scale: 1.5,"
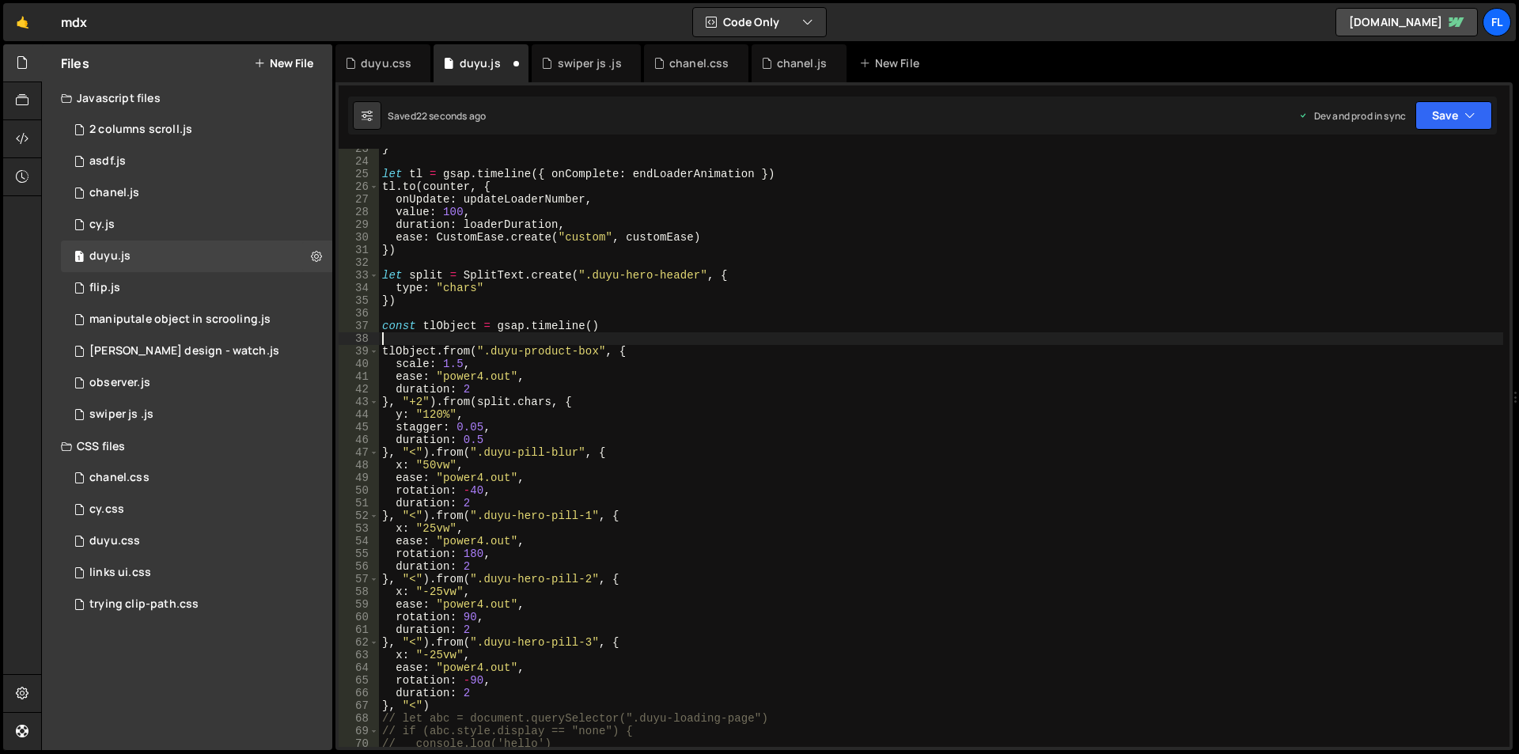
click at [911, 340] on div "} let tl = gsap . timeline ({ onComplete : endLoaderAnimation }) tl . to ( coun…" at bounding box center [941, 453] width 1124 height 623
click at [477, 388] on div "} let tl = gsap . timeline ({ onComplete : endLoaderAnimation }) tl . to ( coun…" at bounding box center [941, 453] width 1124 height 623
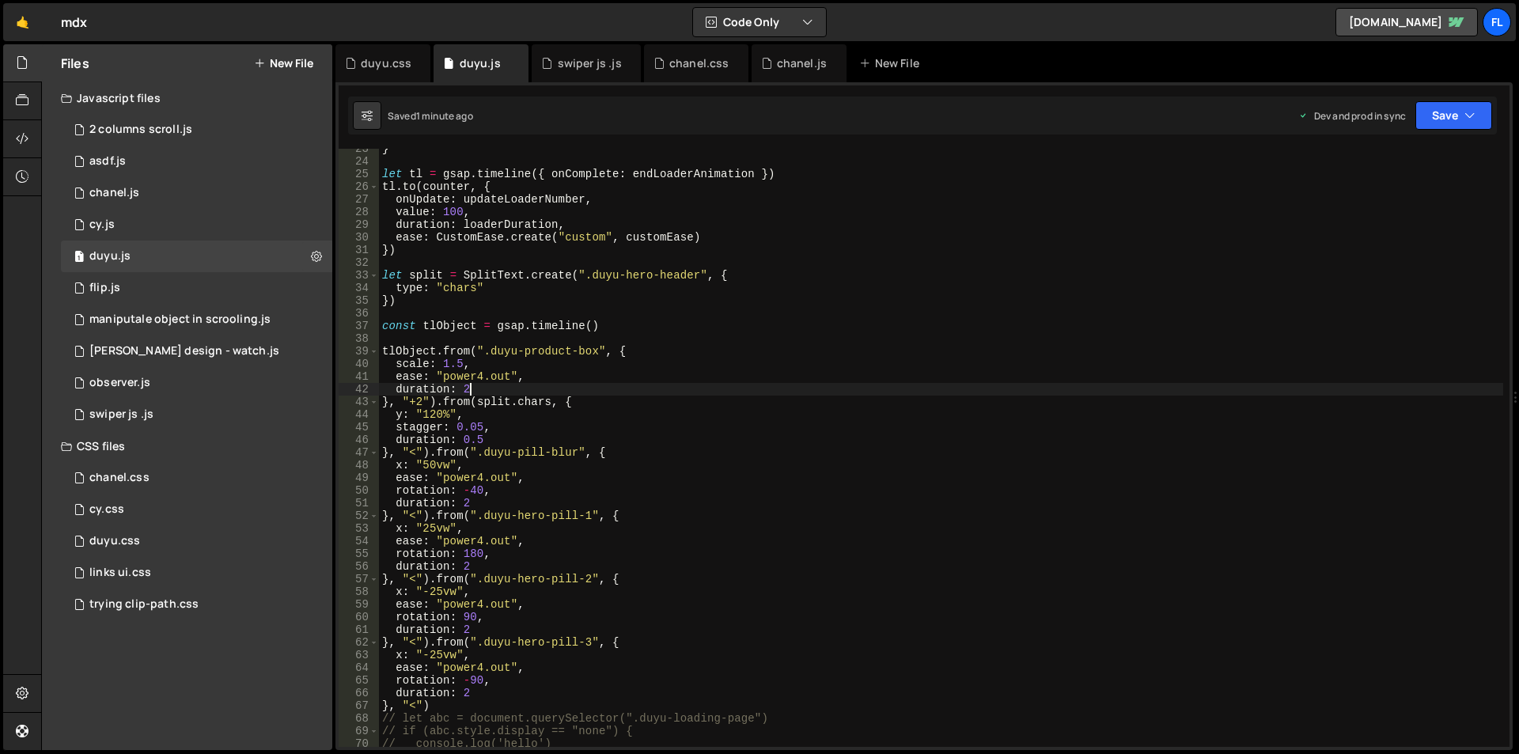
click at [505, 365] on div "} let tl = gsap . timeline ({ onComplete : endLoaderAnimation }) tl . to ( coun…" at bounding box center [941, 453] width 1124 height 623
type textarea "scale: 1.5,"
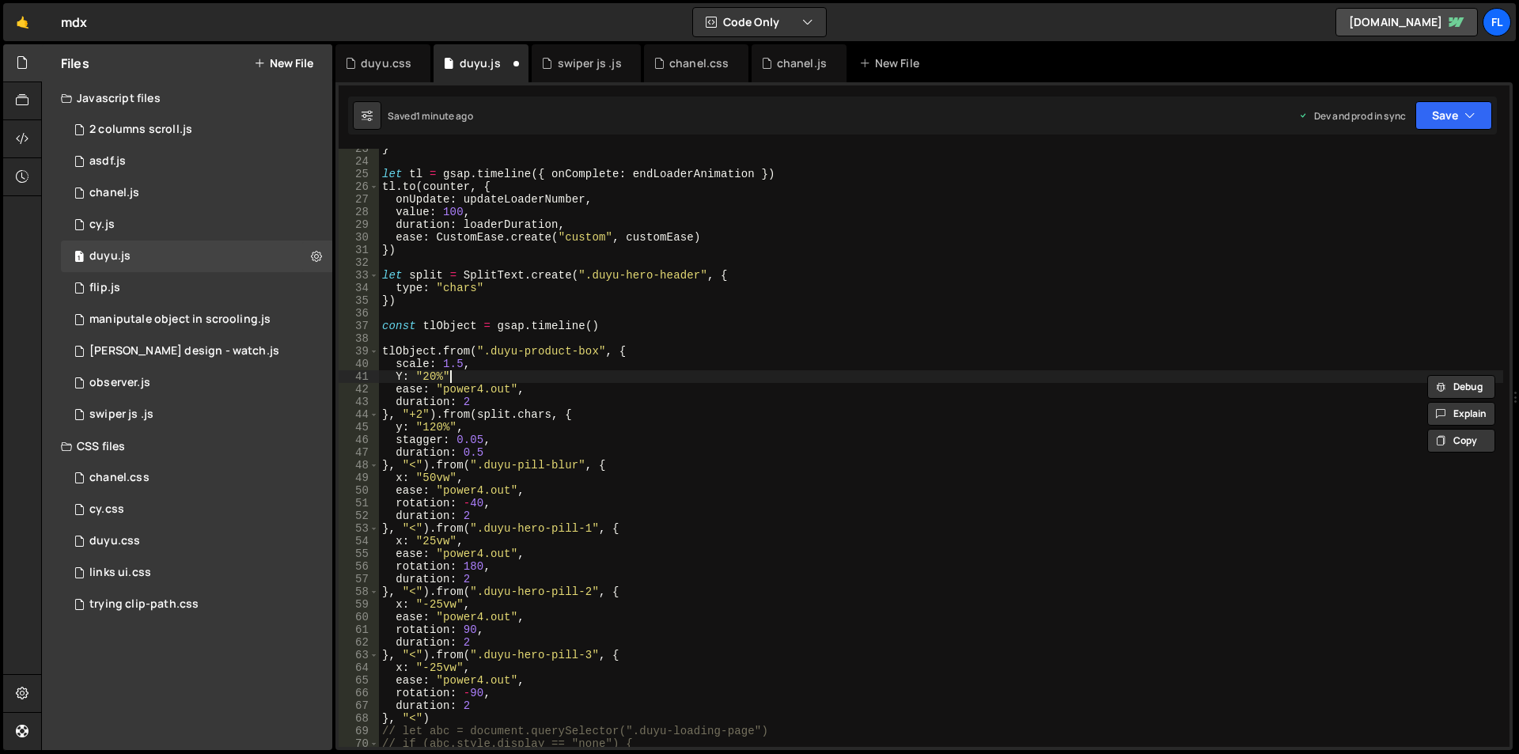
scroll to position [0, 4]
click at [605, 297] on div "} let tl = gsap . timeline ({ onComplete : endLoaderAnimation }) tl . to ( coun…" at bounding box center [941, 453] width 1124 height 623
type textarea "})"
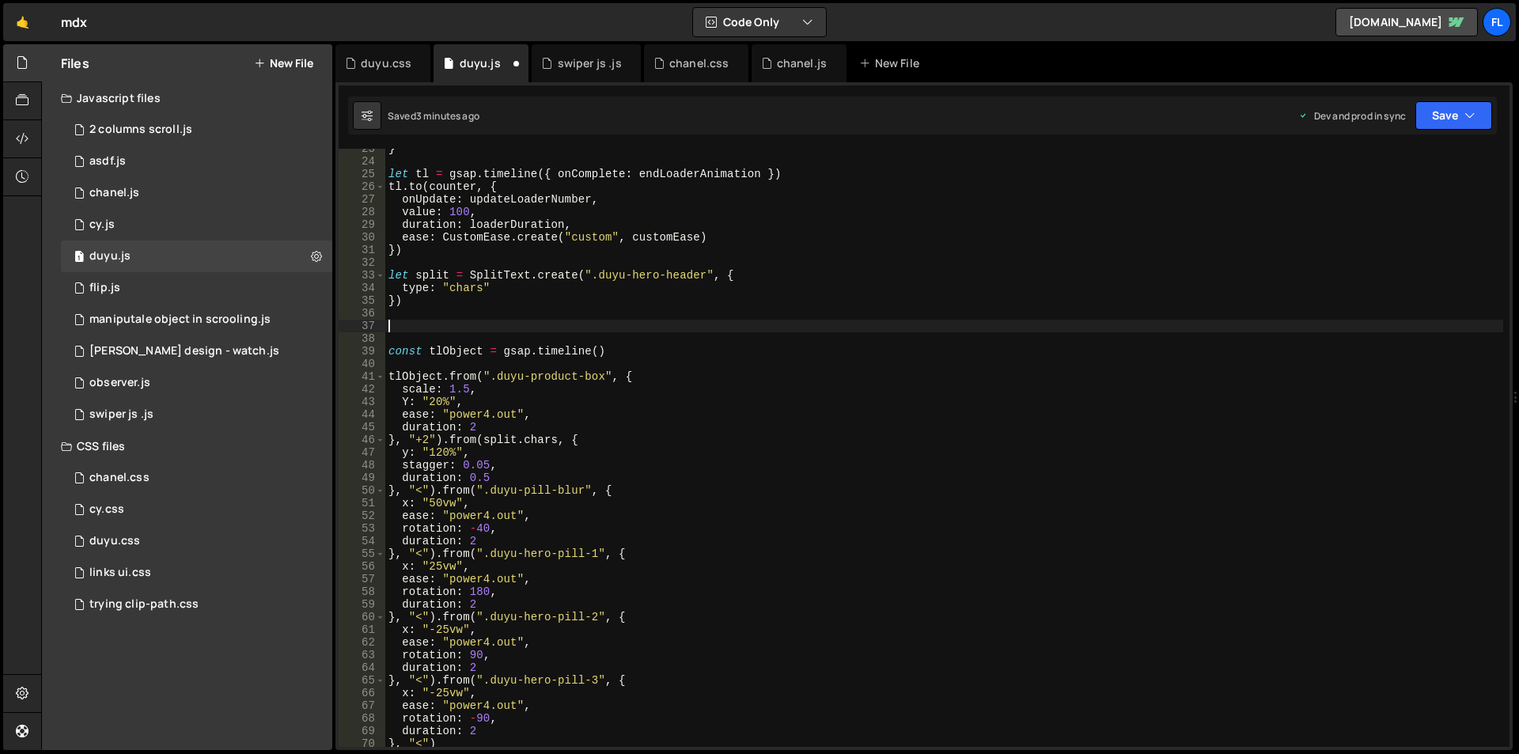
paste textarea "document.body.style.overflow = "hidden";"
click at [600, 352] on div "} let tl = gsap . timeline ({ onComplete : endLoaderAnimation }) tl . to ( coun…" at bounding box center [944, 453] width 1118 height 623
type textarea "const tlObject = gsap.timeline({)"
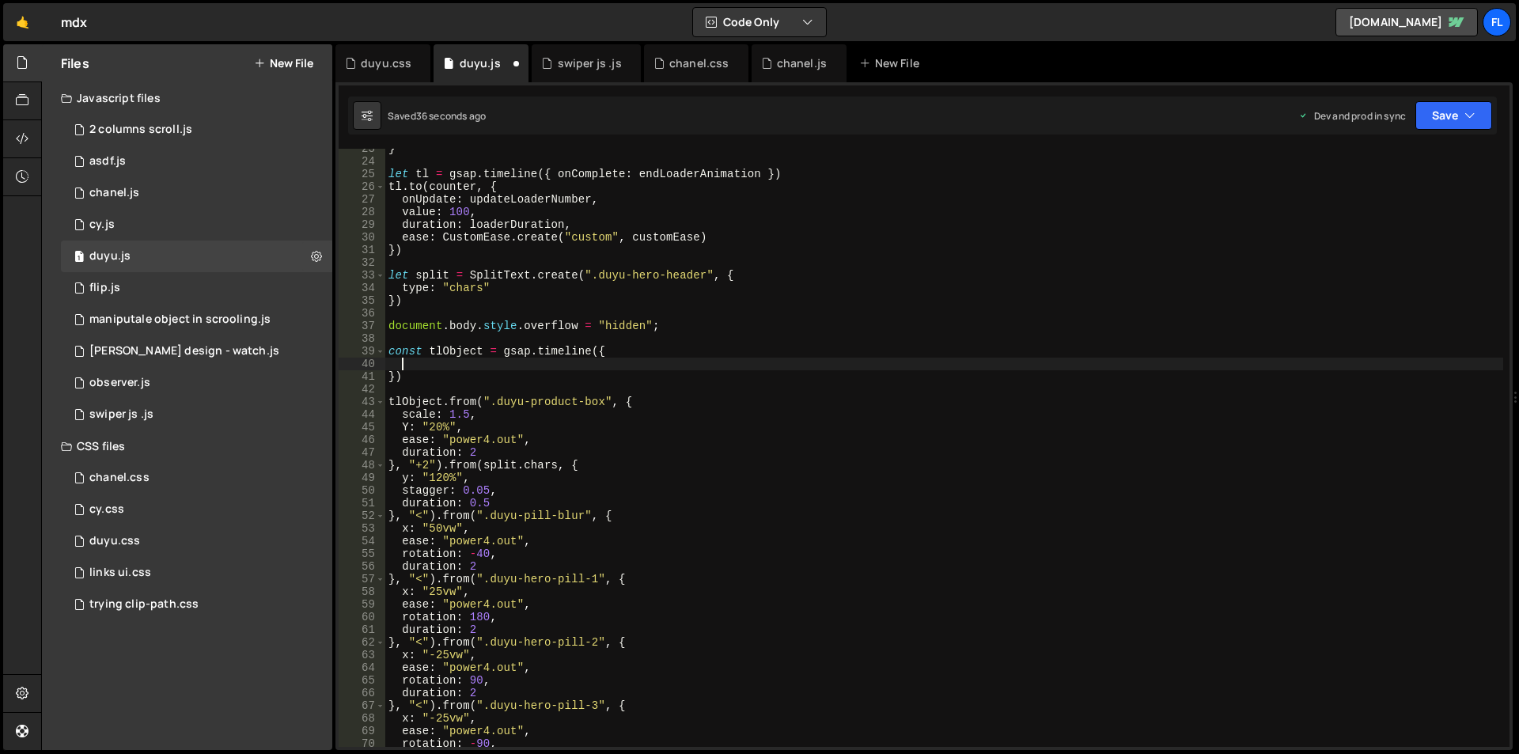
paste textarea "}"
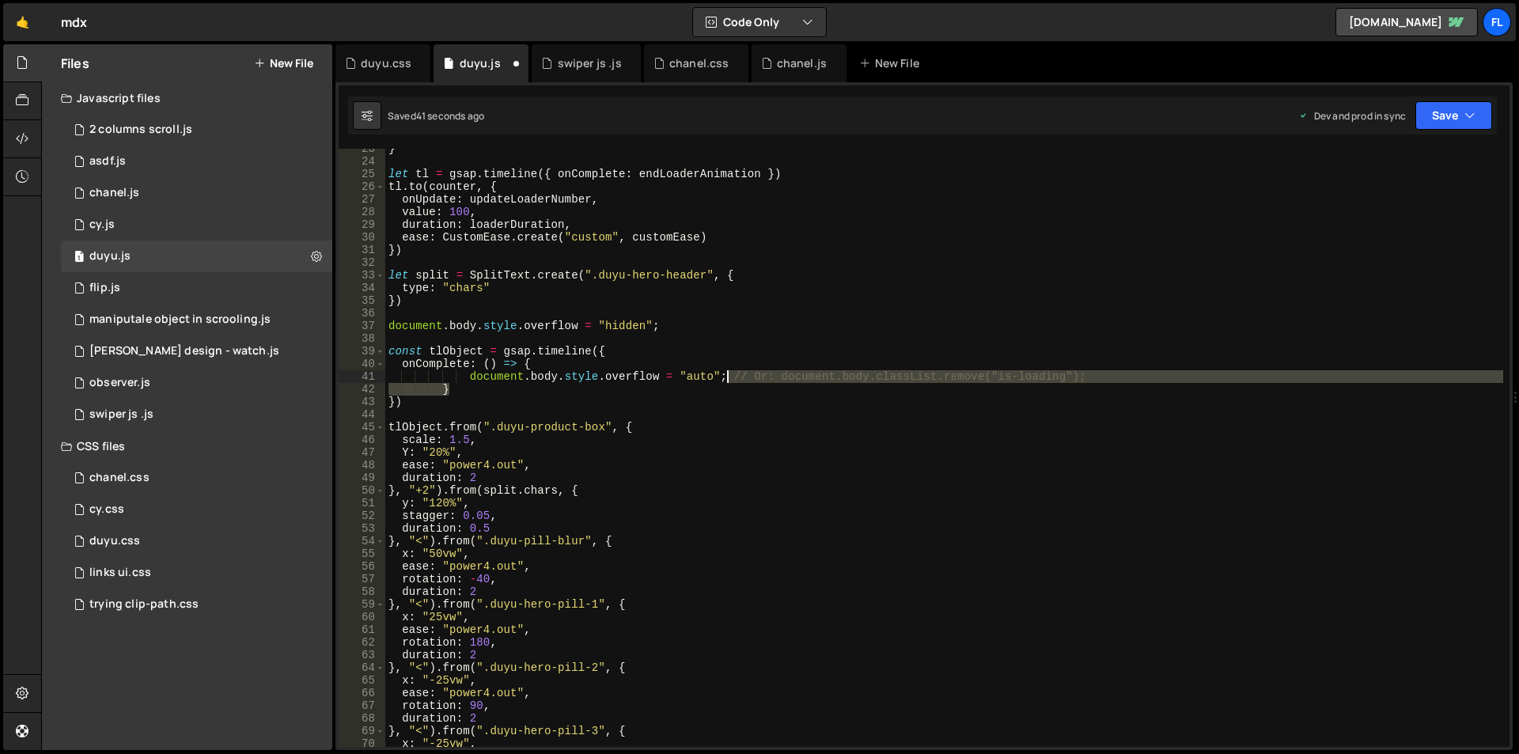
drag, startPoint x: 1143, startPoint y: 384, endPoint x: 728, endPoint y: 376, distance: 414.6
click at [728, 376] on div "} let tl = gsap . timeline ({ onComplete : endLoaderAnimation }) tl . to ( coun…" at bounding box center [944, 453] width 1118 height 623
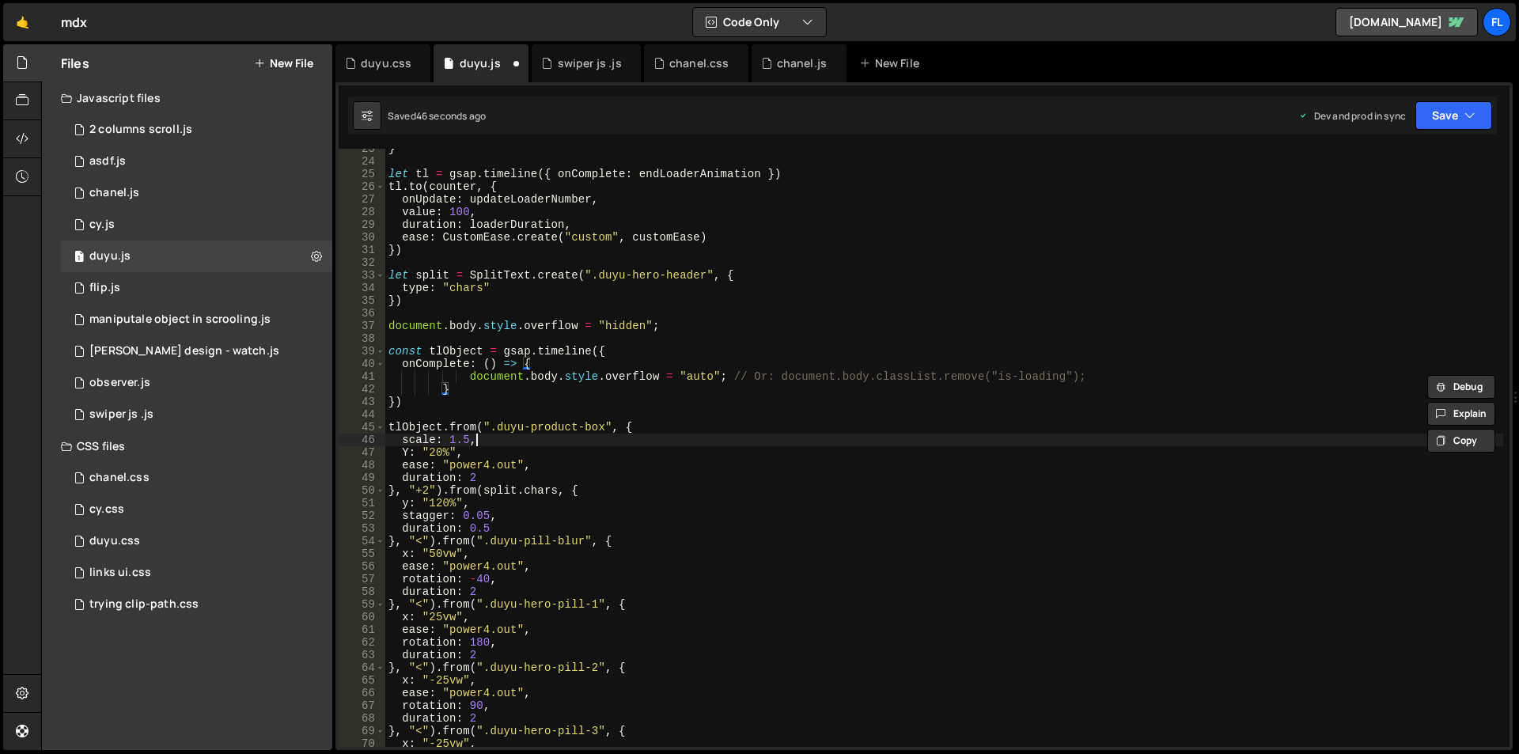
click at [750, 436] on div "} let tl = gsap . timeline ({ onComplete : endLoaderAnimation }) tl . to ( coun…" at bounding box center [944, 453] width 1118 height 623
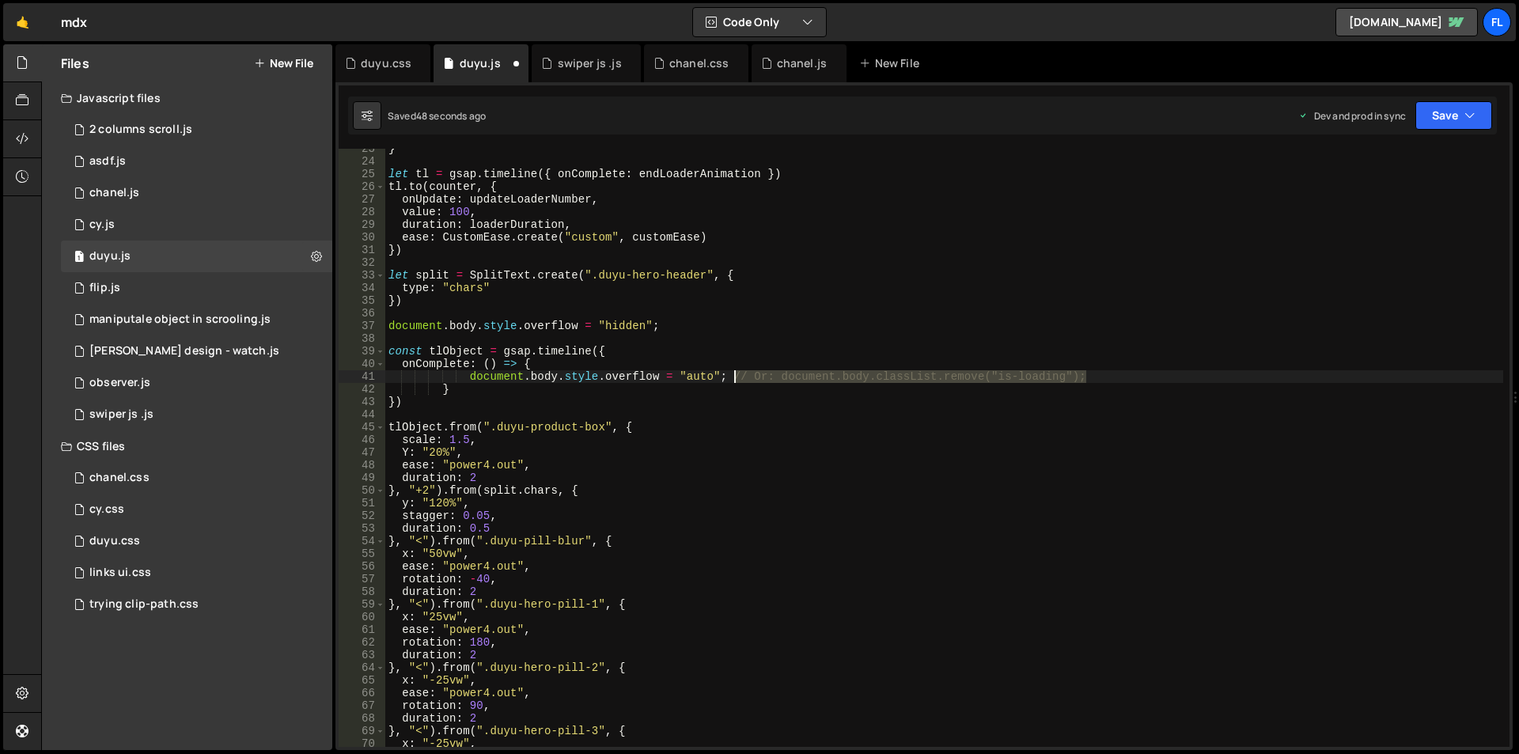
drag, startPoint x: 1112, startPoint y: 377, endPoint x: 736, endPoint y: 380, distance: 376.5
click at [736, 380] on div "} let tl = gsap . timeline ({ onComplete : endLoaderAnimation }) tl . to ( coun…" at bounding box center [944, 453] width 1118 height 623
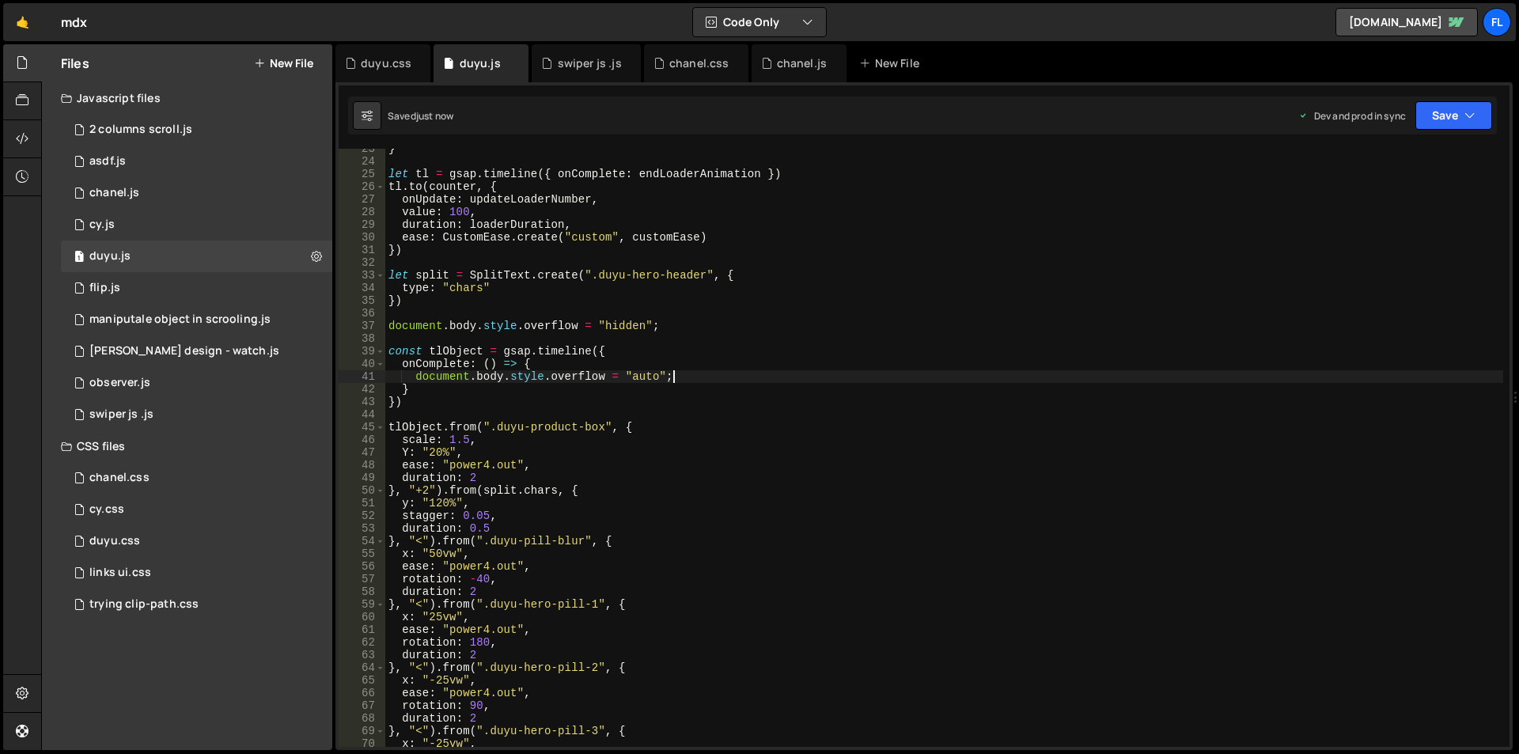
type textarea "document.body.style.overflow = "auto";"
